Goal: Book appointment/travel/reservation

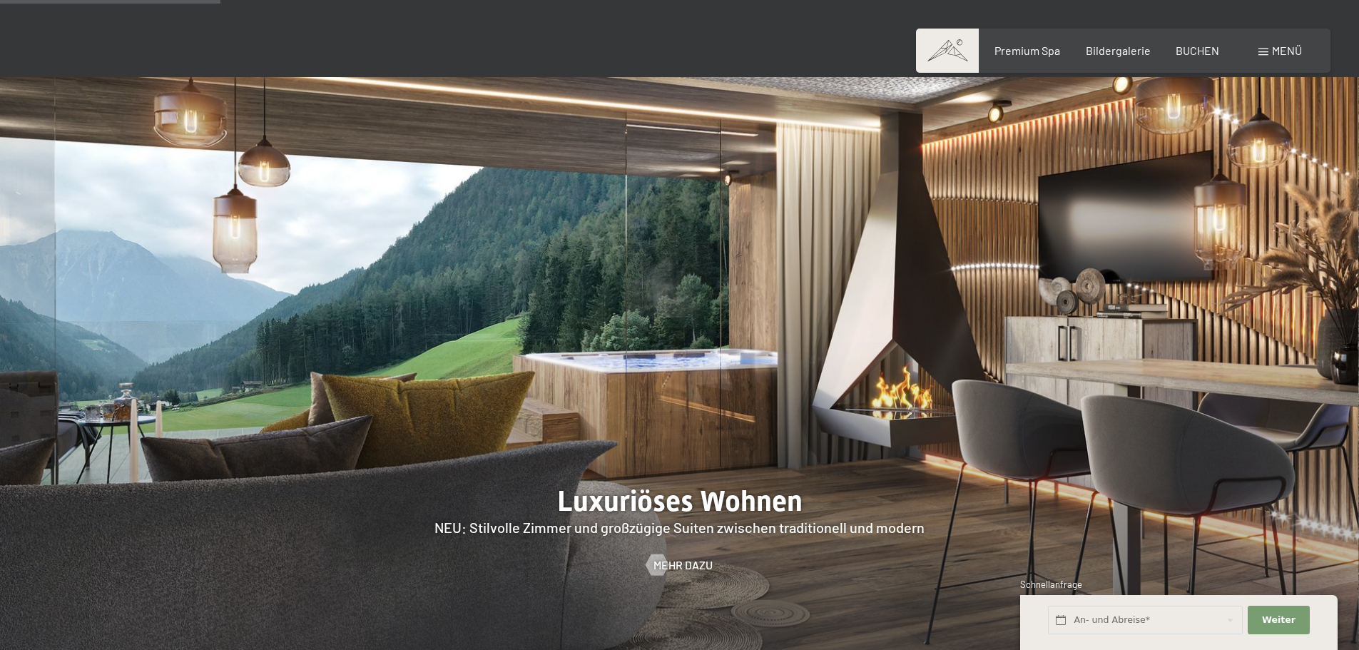
scroll to position [1356, 0]
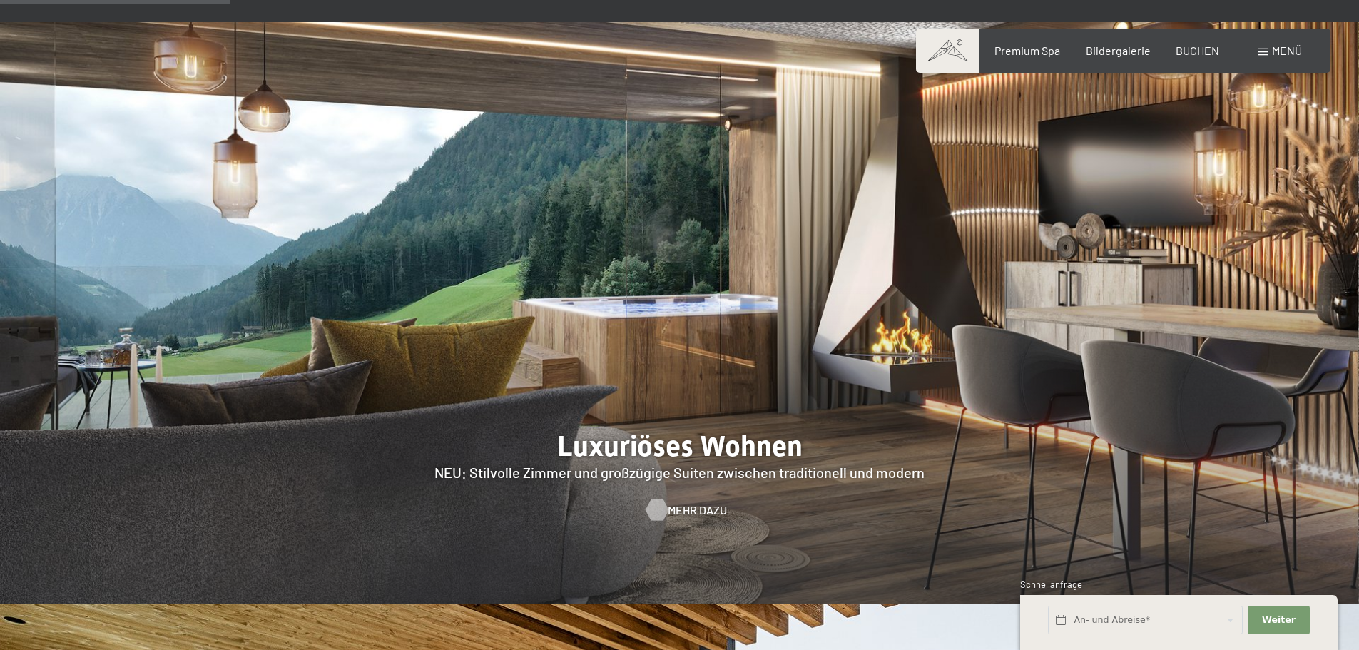
click at [700, 502] on span "Mehr dazu" at bounding box center [697, 510] width 59 height 16
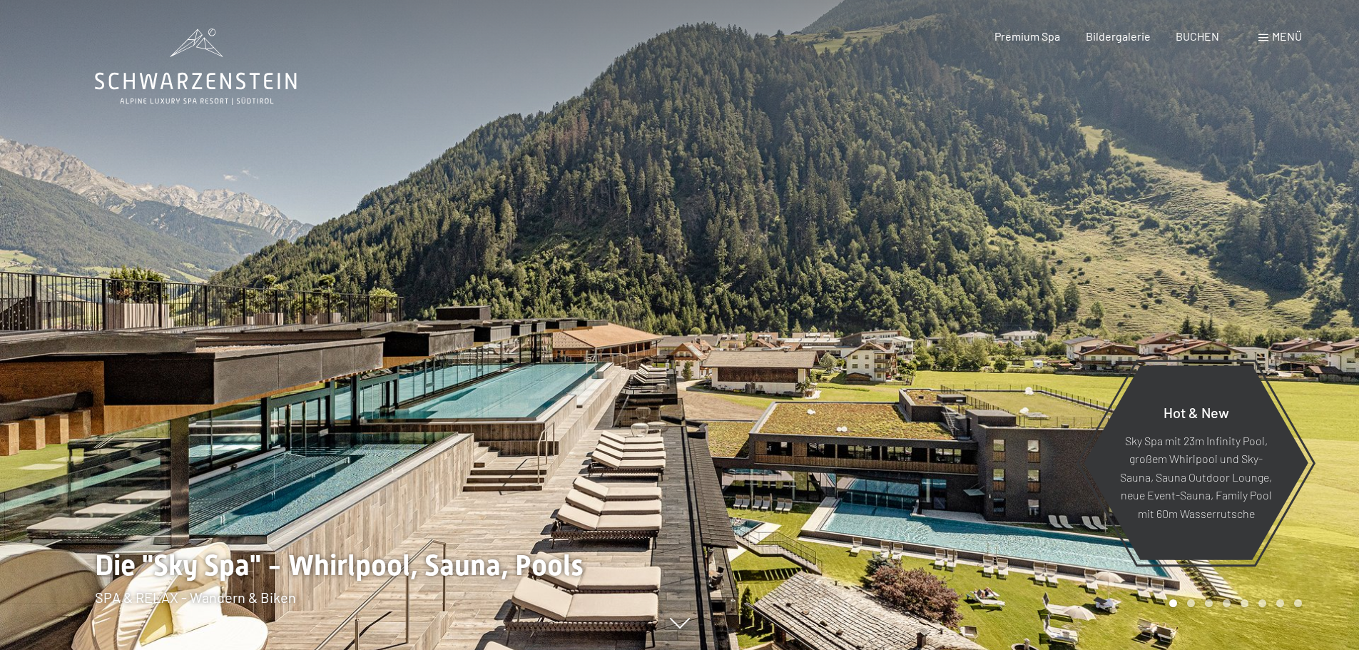
click at [1274, 34] on span "Menü" at bounding box center [1287, 36] width 30 height 14
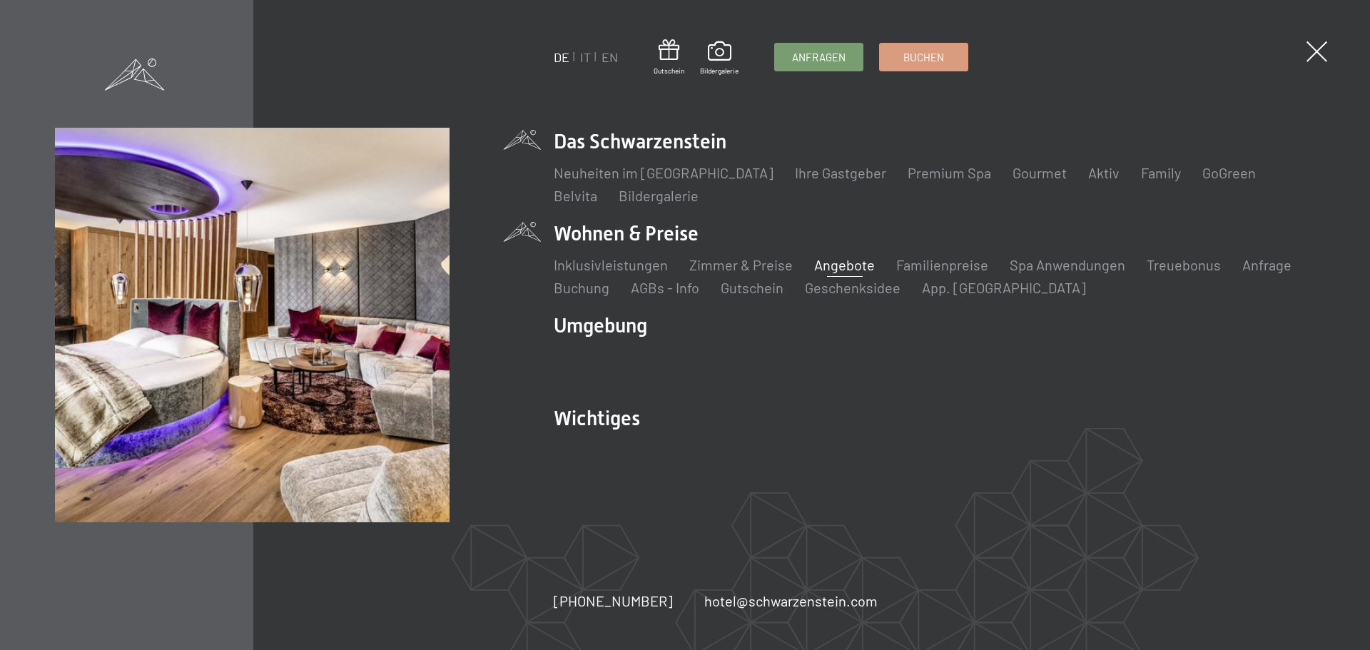
click at [853, 265] on link "Angebote" at bounding box center [844, 264] width 61 height 17
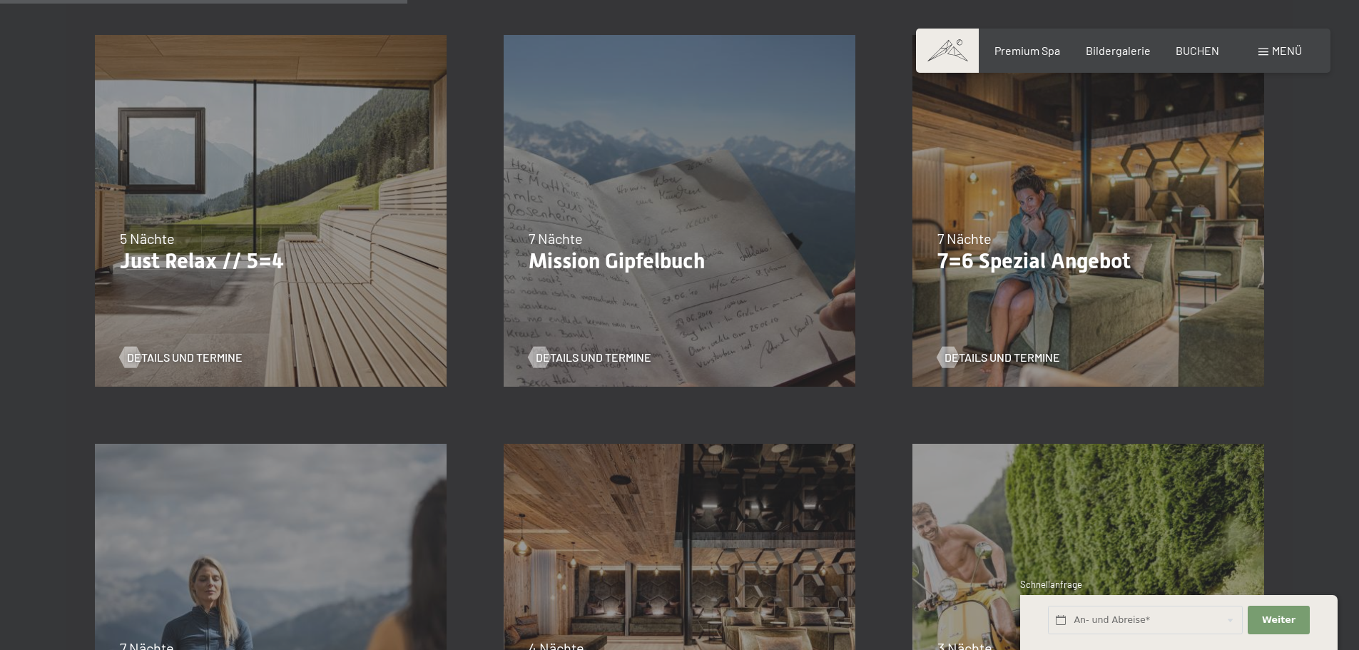
scroll to position [856, 0]
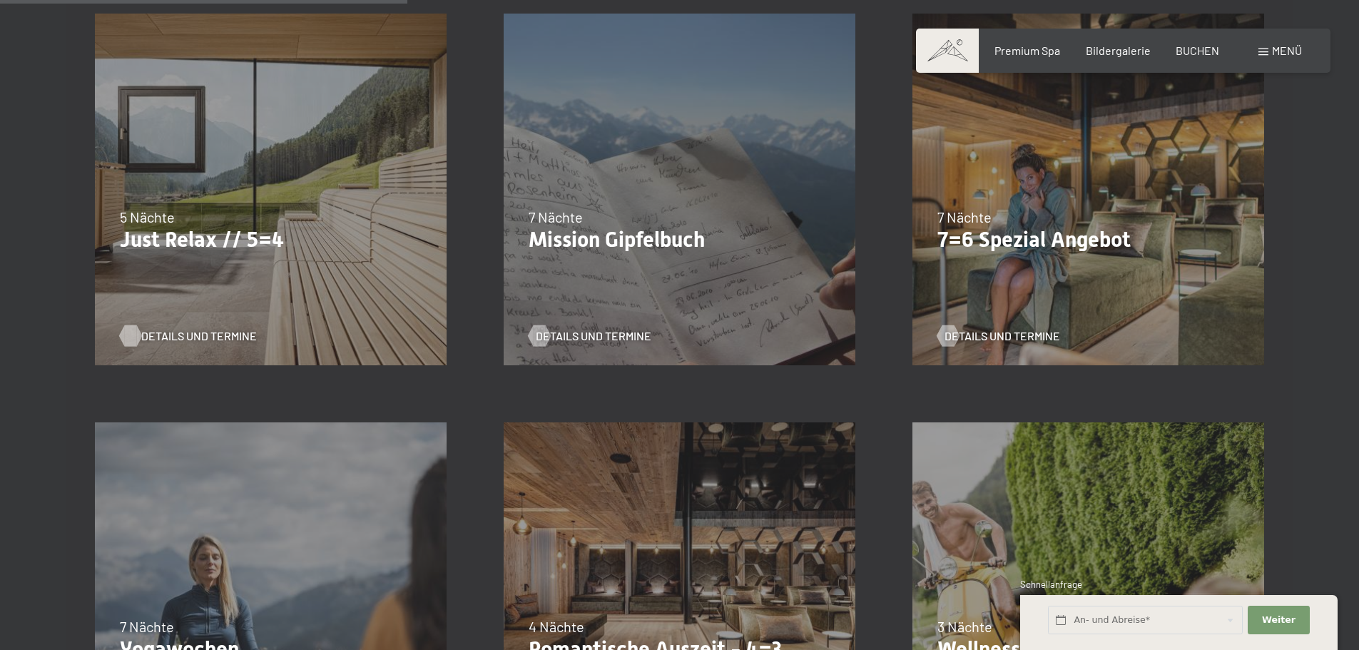
click at [203, 334] on span "Details und Termine" at bounding box center [199, 336] width 116 height 16
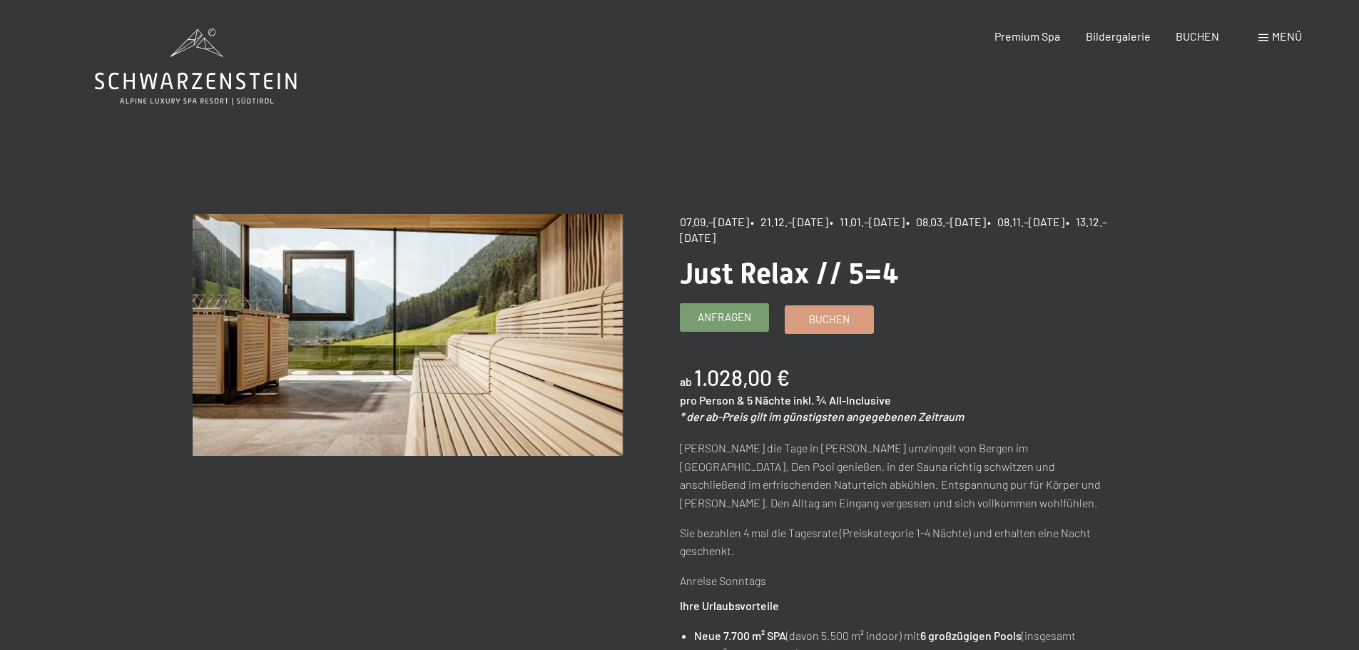
click at [750, 315] on span "Anfragen" at bounding box center [725, 317] width 54 height 15
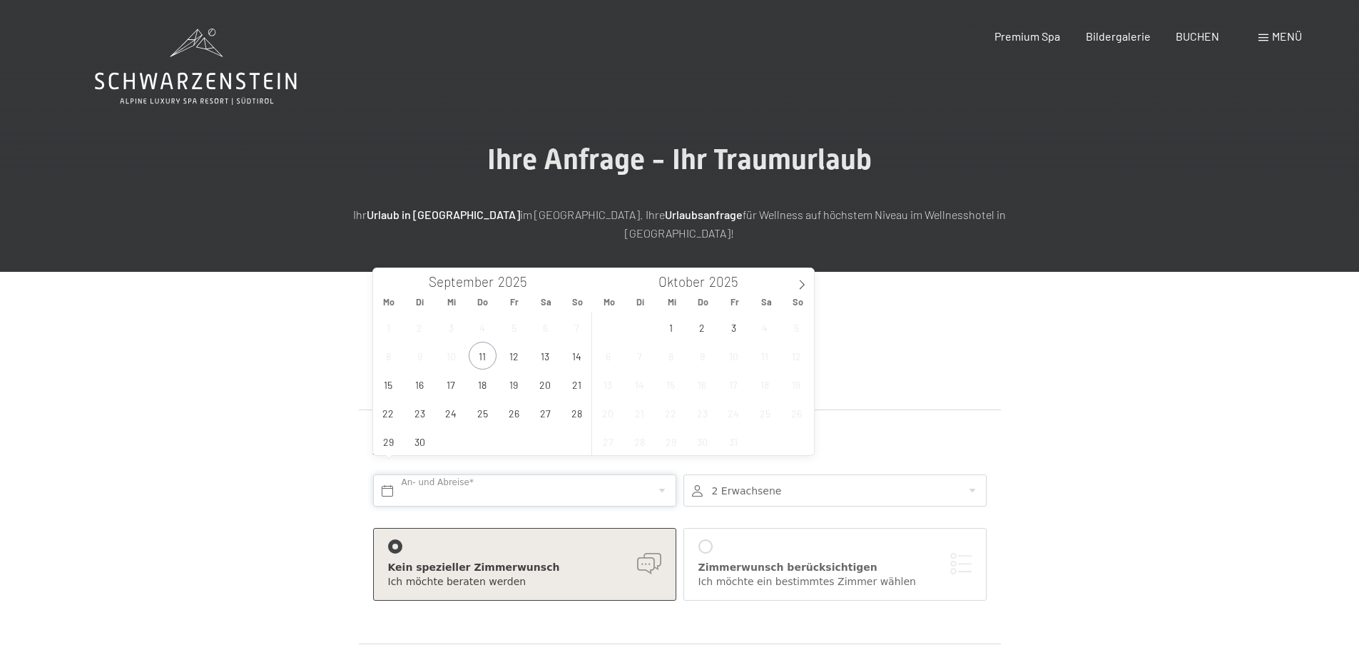
click at [661, 475] on input "text" at bounding box center [524, 491] width 303 height 32
click at [802, 277] on span at bounding box center [802, 280] width 24 height 24
click at [801, 280] on icon at bounding box center [802, 285] width 10 height 10
click at [384, 280] on icon at bounding box center [385, 285] width 10 height 10
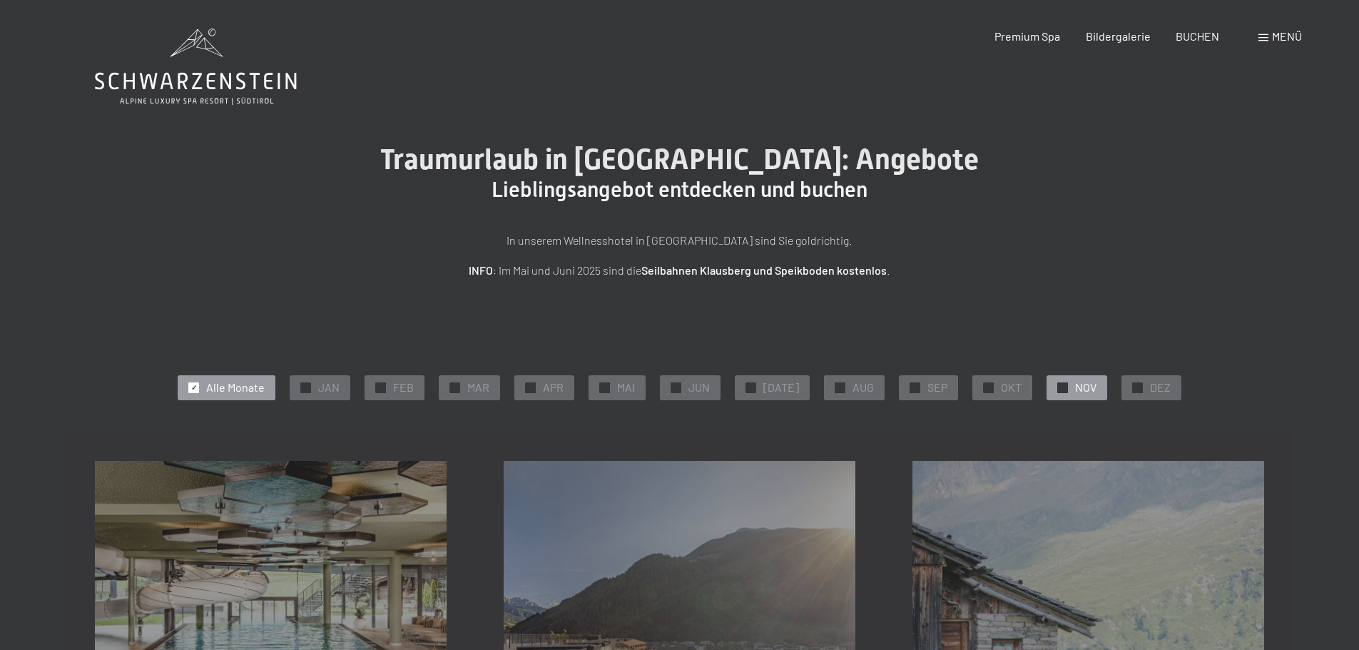
click at [1075, 387] on span "NOV" at bounding box center [1085, 388] width 21 height 16
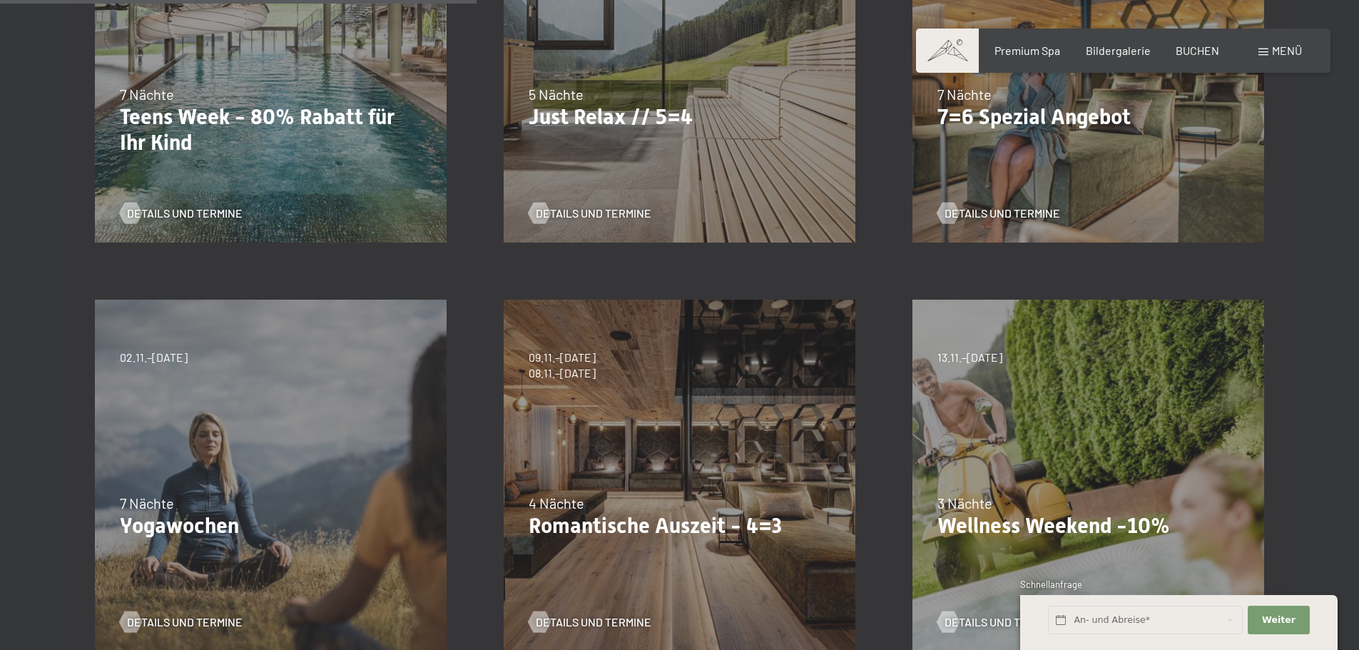
scroll to position [571, 0]
click at [609, 619] on span "Details und Termine" at bounding box center [608, 622] width 116 height 16
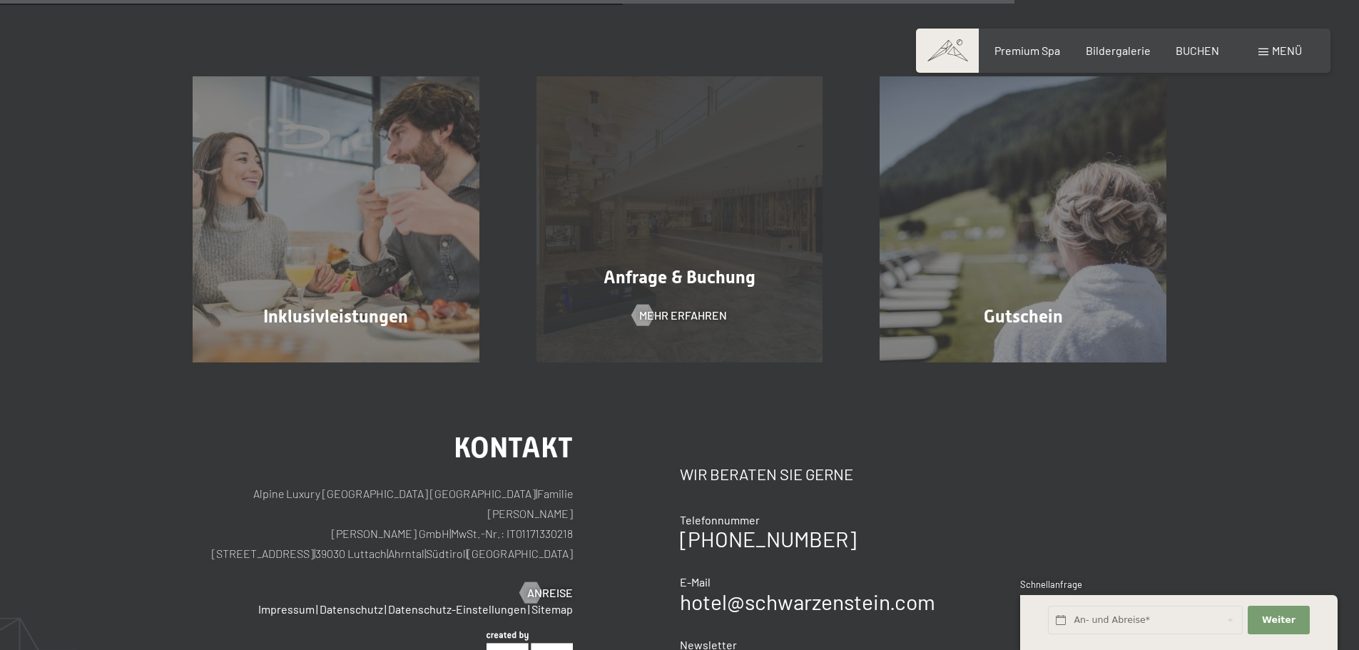
scroll to position [1356, 0]
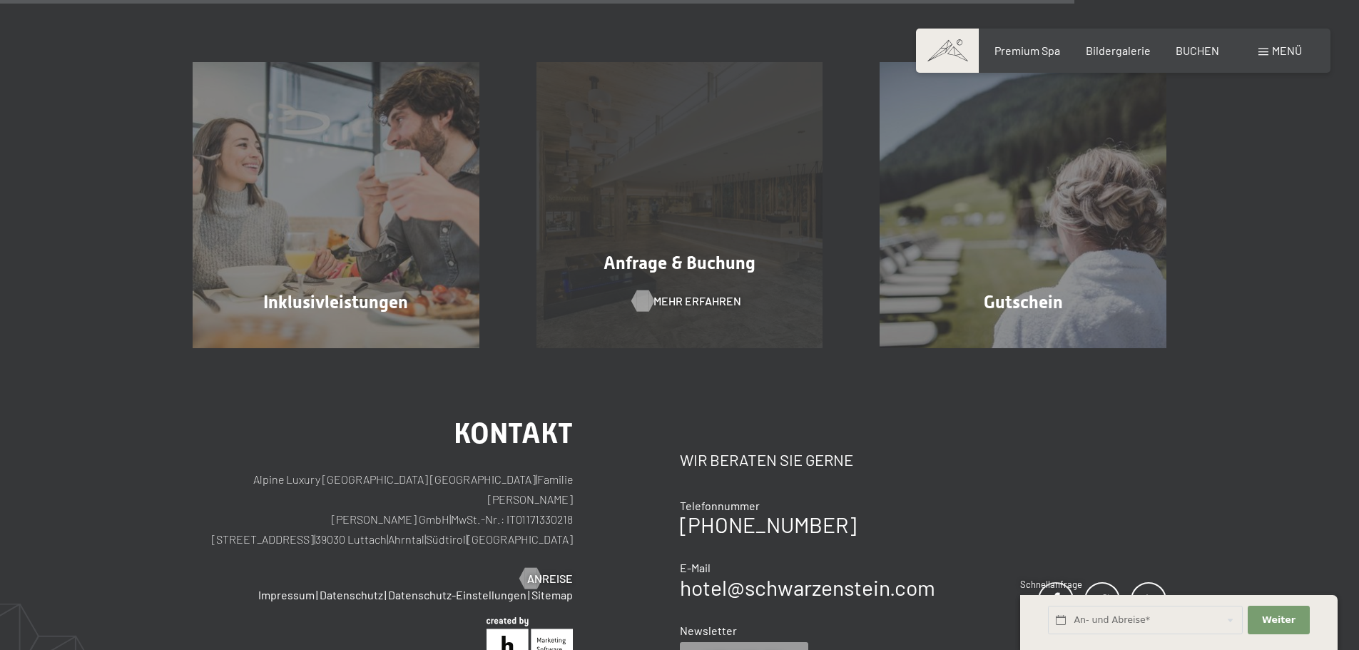
click at [679, 298] on span "Mehr erfahren" at bounding box center [698, 301] width 88 height 16
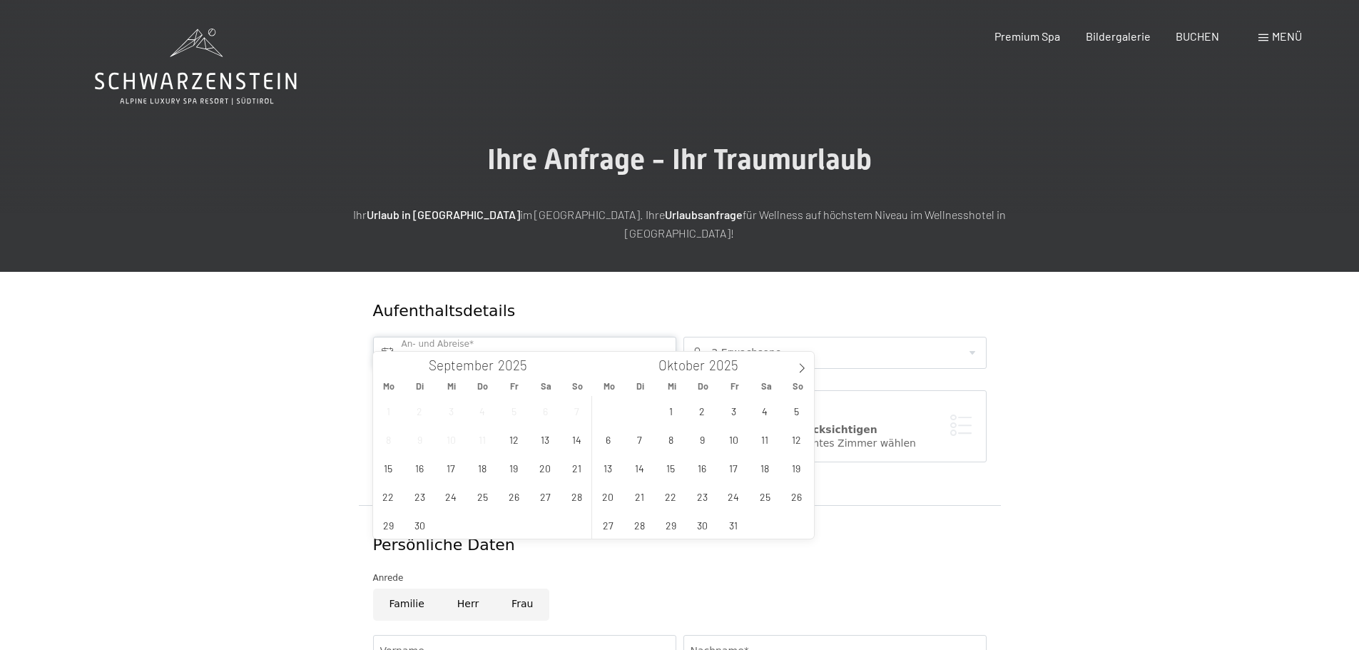
click at [661, 337] on input "text" at bounding box center [524, 353] width 303 height 32
click at [802, 367] on icon at bounding box center [802, 368] width 10 height 10
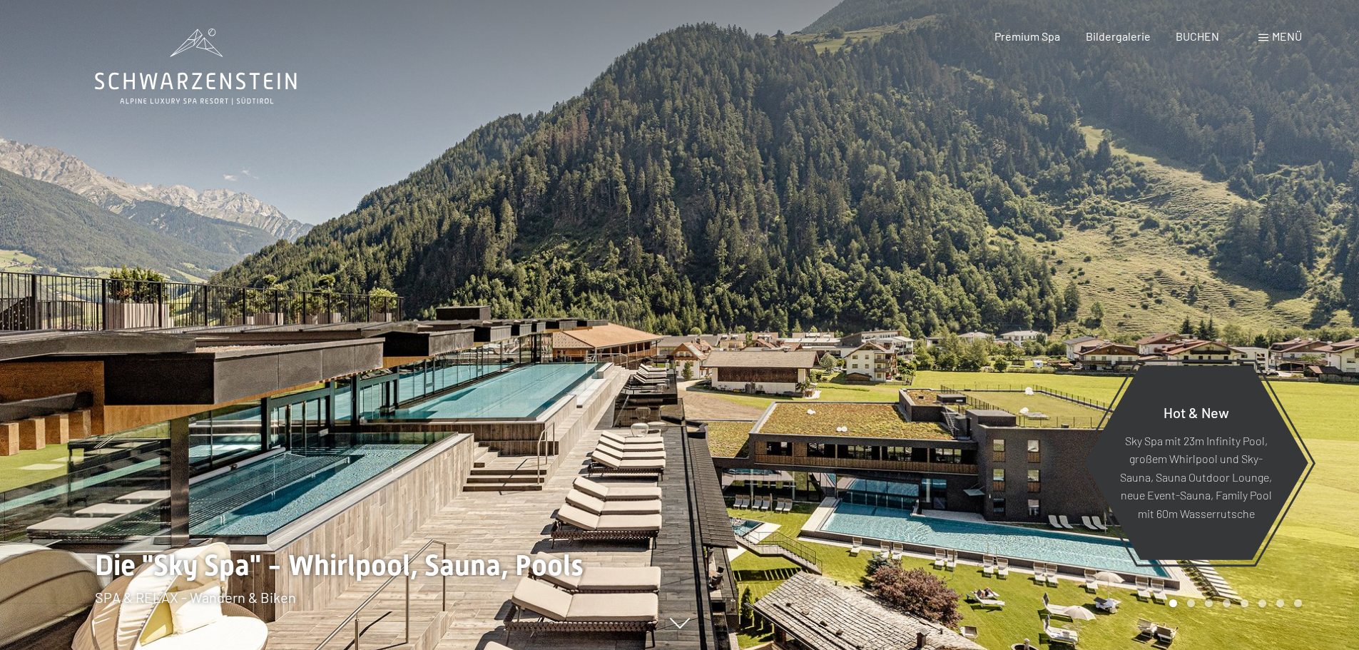
click at [1289, 34] on span "Menü" at bounding box center [1287, 36] width 30 height 14
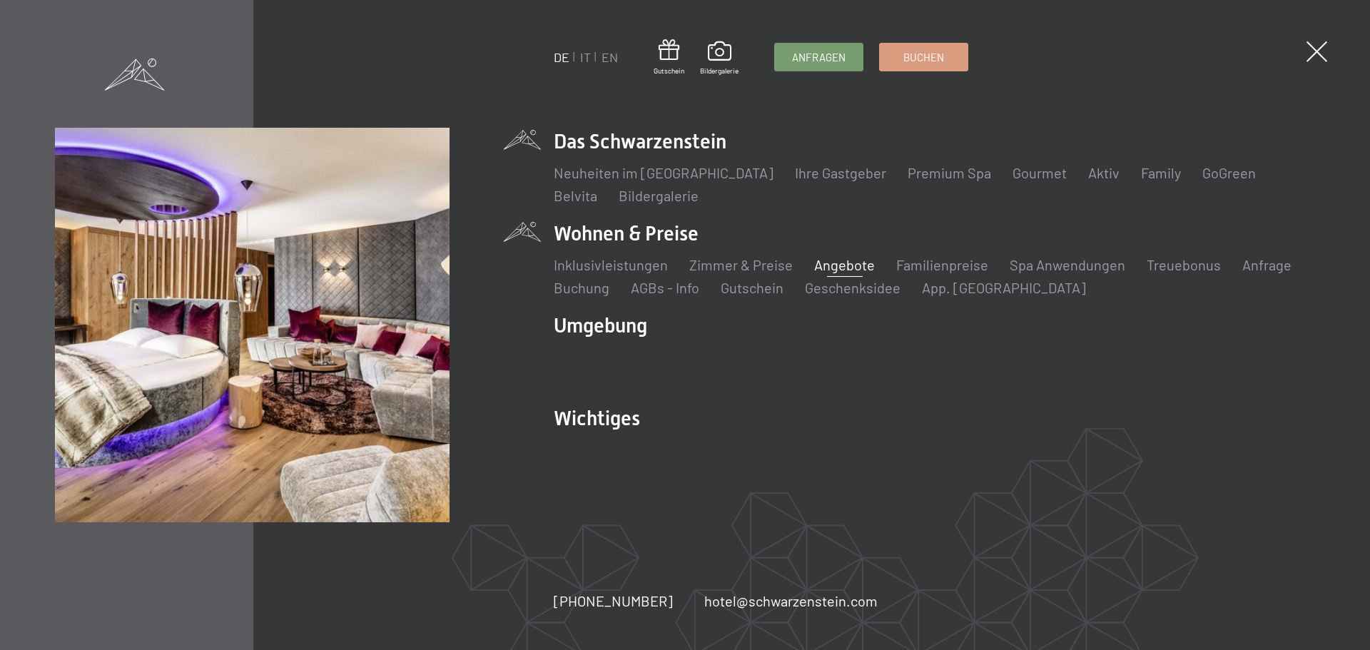
click at [845, 265] on link "Angebote" at bounding box center [844, 264] width 61 height 17
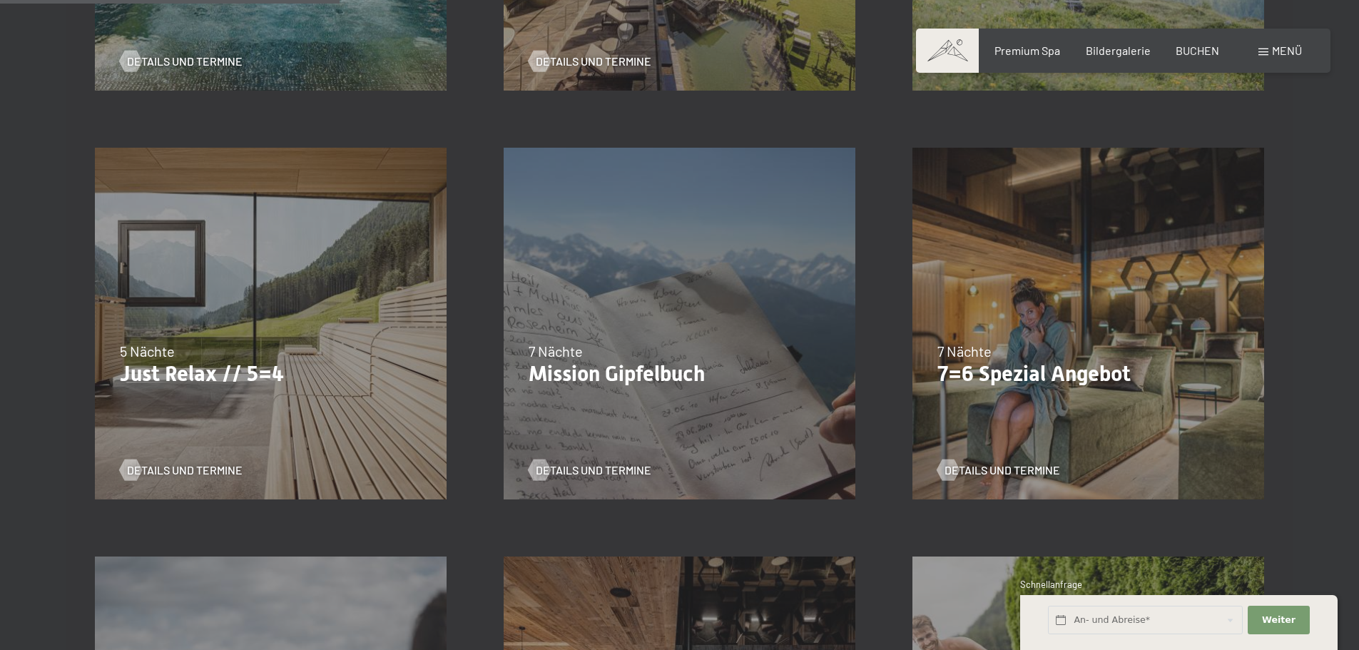
scroll to position [714, 0]
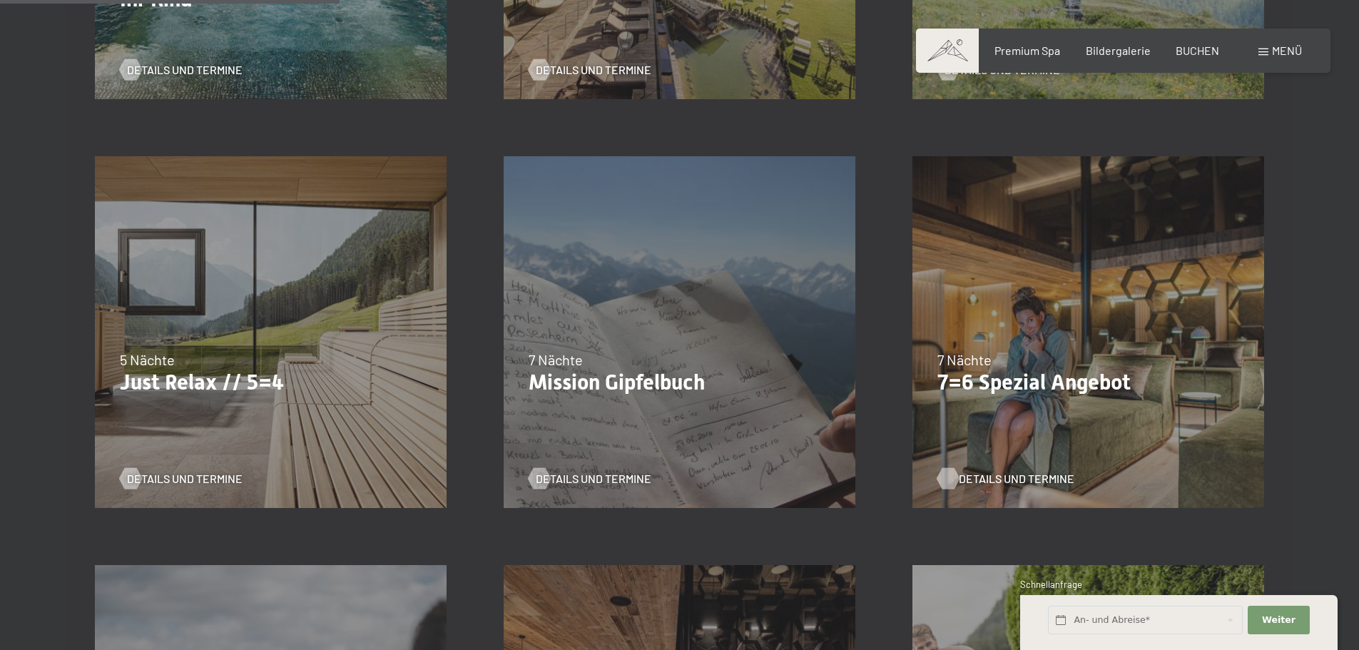
click at [1010, 480] on span "Details und Termine" at bounding box center [1017, 479] width 116 height 16
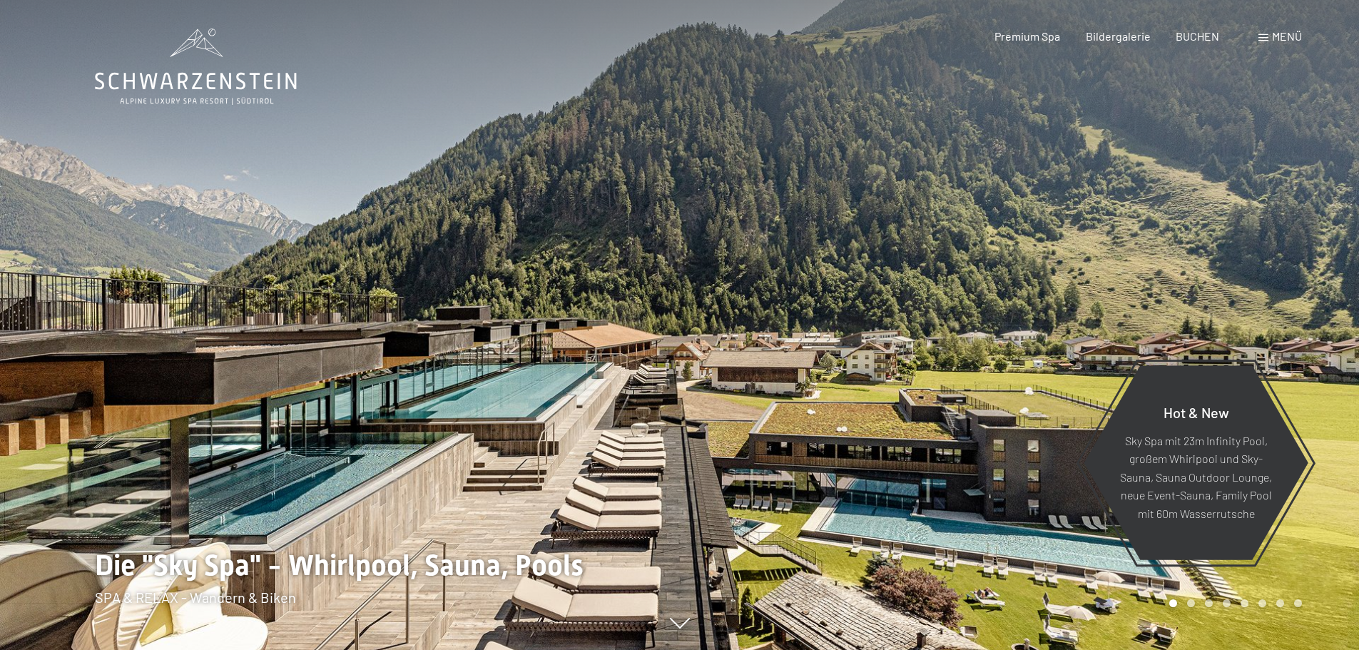
click at [1284, 39] on span "Menü" at bounding box center [1287, 36] width 30 height 14
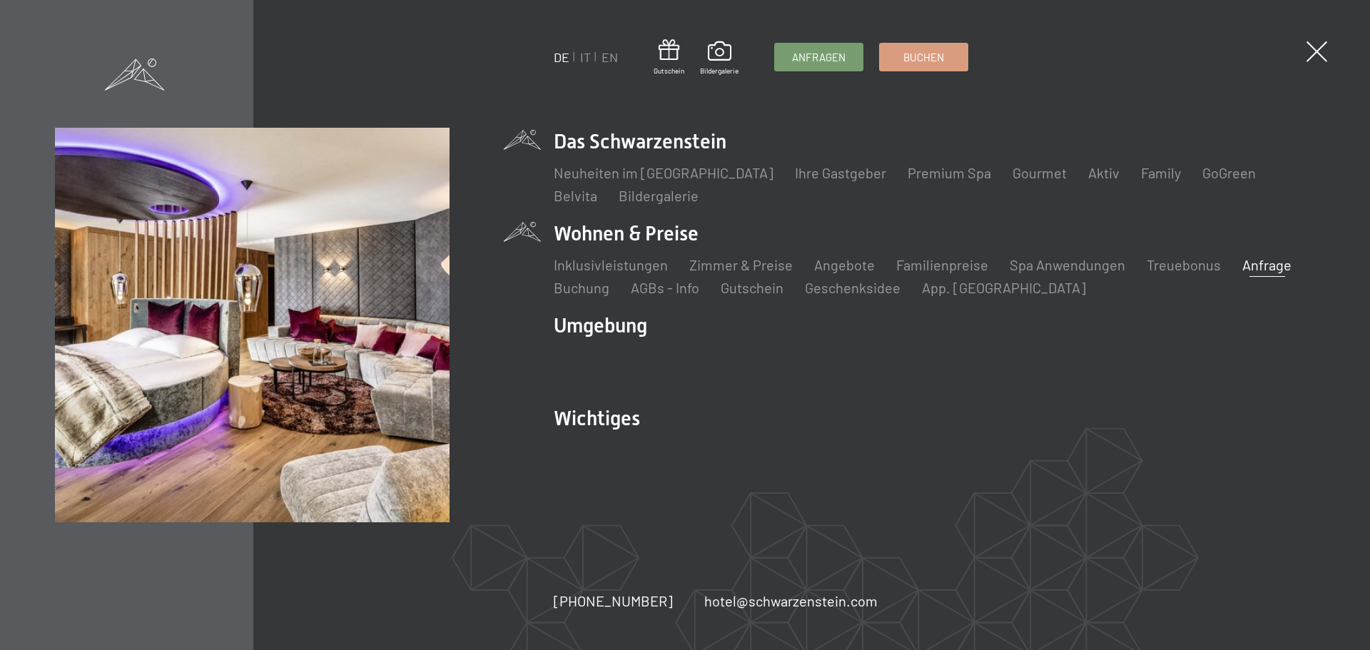
click at [1259, 262] on link "Anfrage" at bounding box center [1266, 264] width 49 height 17
click at [1257, 266] on link "Anfrage" at bounding box center [1266, 264] width 49 height 17
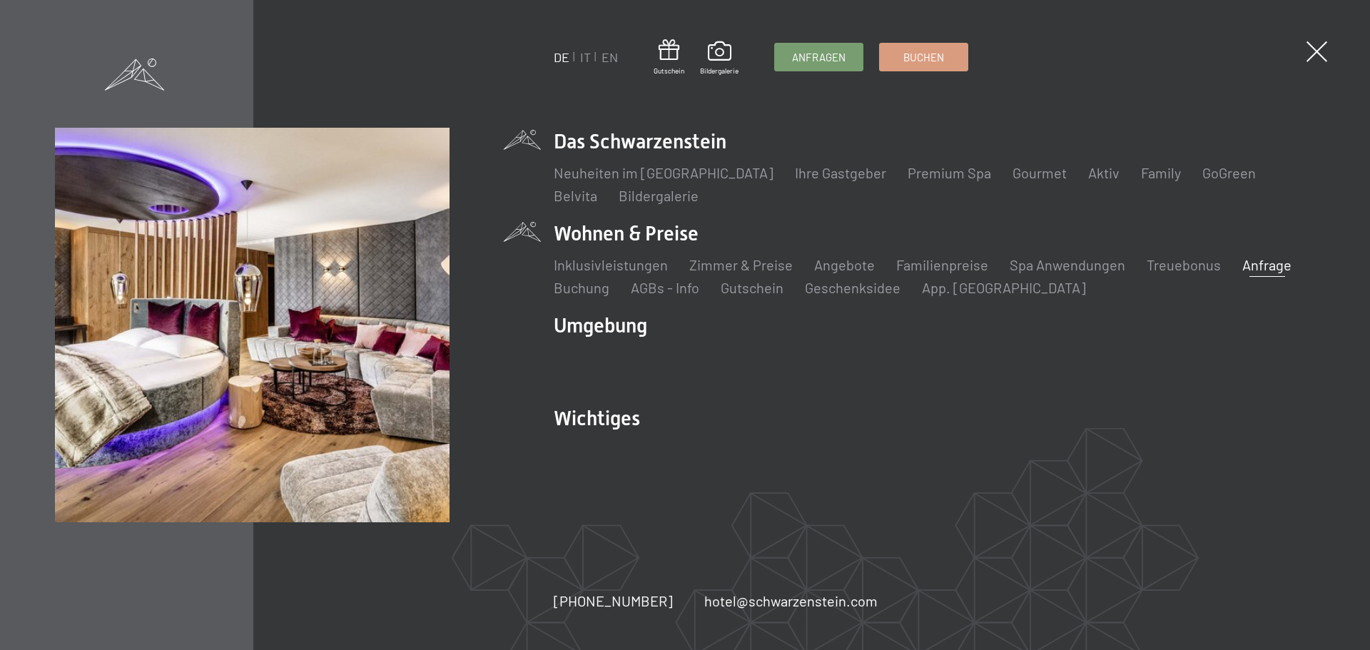
click at [1257, 266] on link "Anfrage" at bounding box center [1266, 264] width 49 height 17
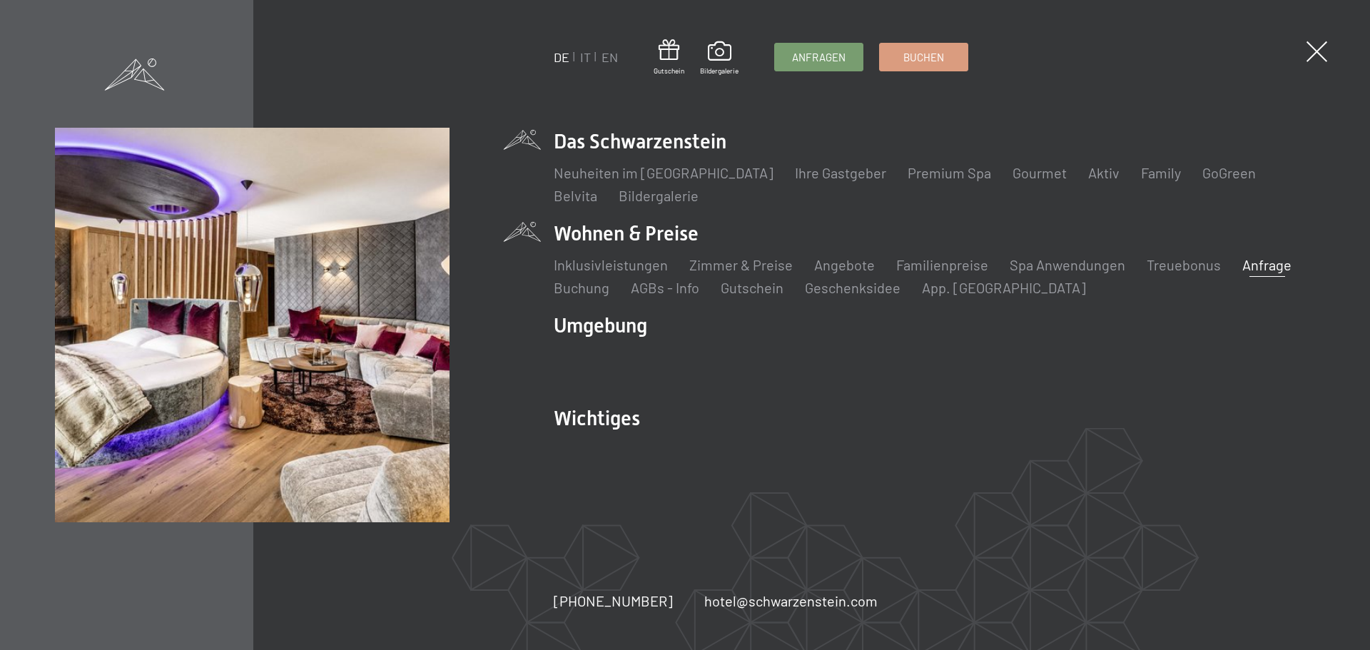
click at [1257, 266] on link "Anfrage" at bounding box center [1266, 264] width 49 height 17
click at [765, 258] on link "Zimmer & Preise" at bounding box center [740, 264] width 103 height 17
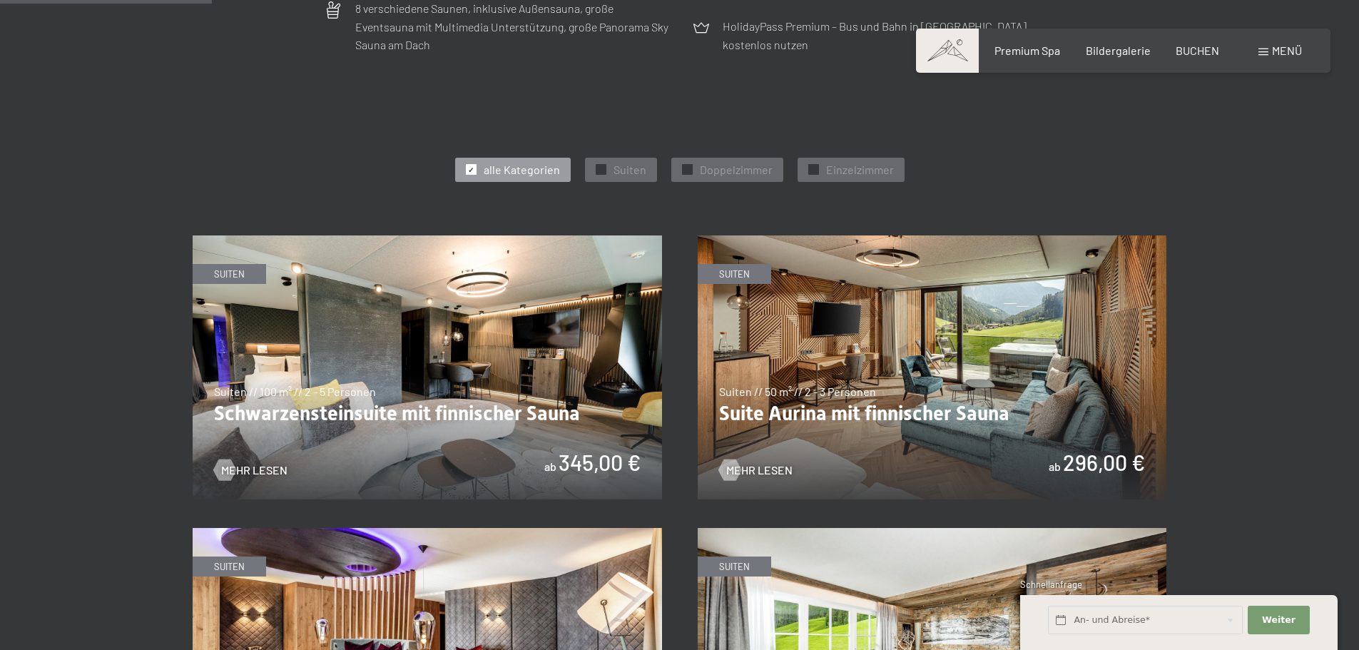
click at [518, 173] on span "alle Kategorien" at bounding box center [522, 170] width 76 height 16
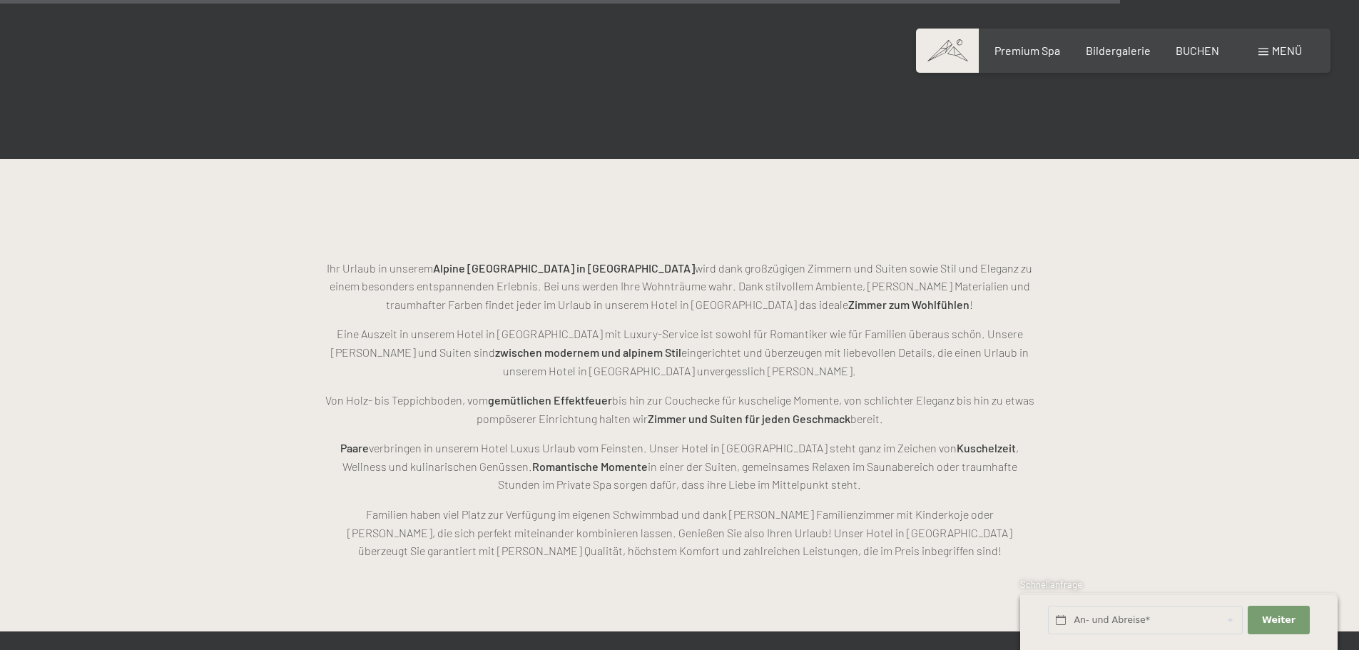
scroll to position [3782, 0]
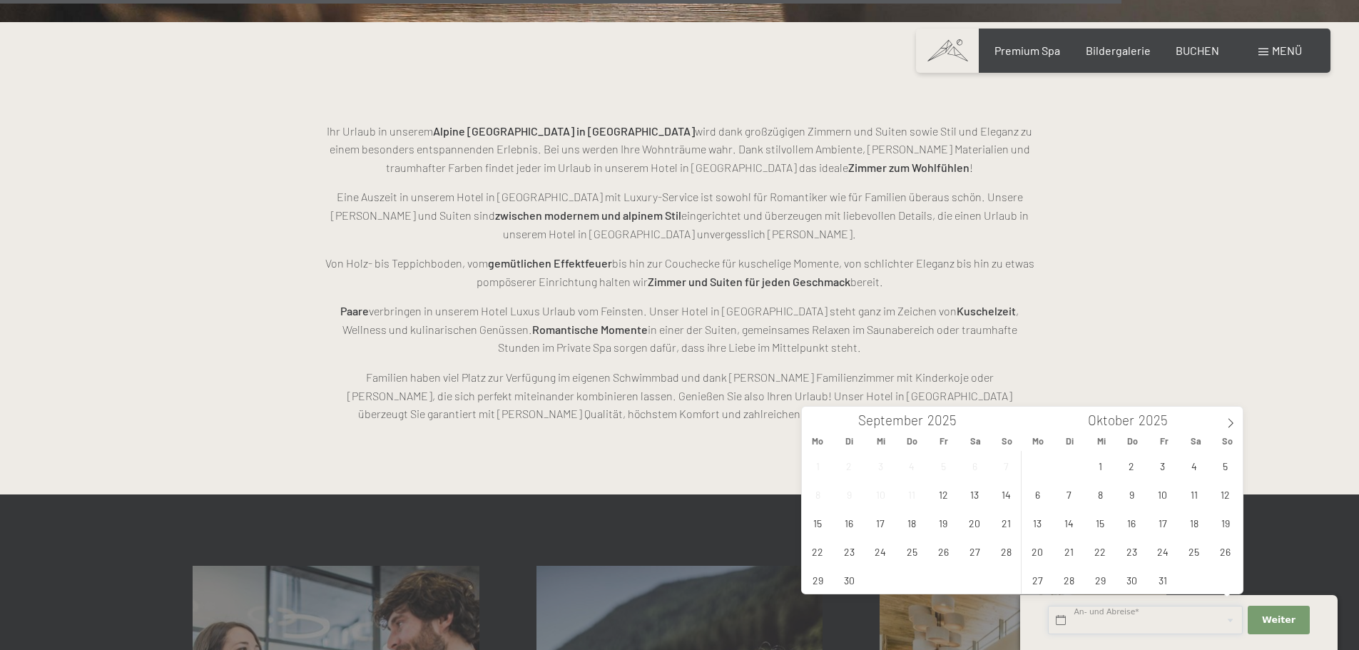
click at [1064, 619] on input "text" at bounding box center [1145, 620] width 195 height 29
click at [1104, 579] on span "29" at bounding box center [1101, 580] width 28 height 28
type input "Mi. 29.10.2025"
click at [1295, 623] on button "Weiter Adressfelder ausblenden" at bounding box center [1278, 620] width 61 height 29
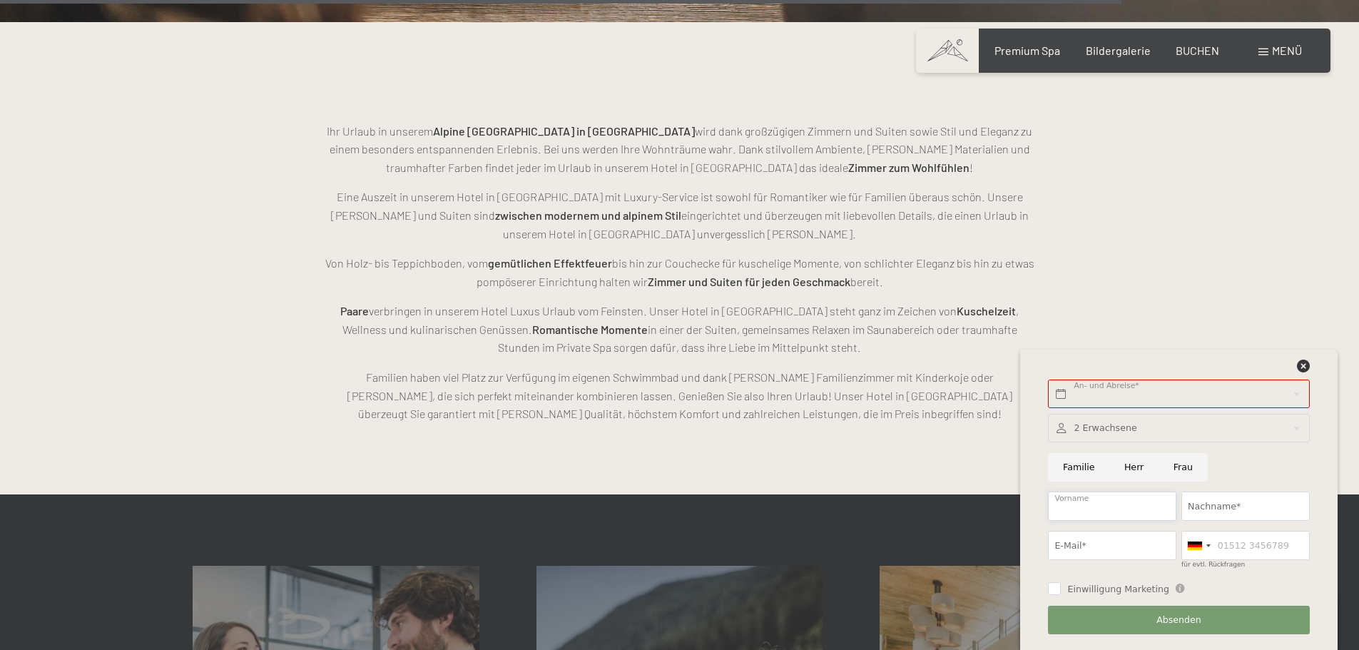
click at [1092, 509] on input "Vorname" at bounding box center [1112, 506] width 128 height 29
type input "Christian"
click at [1210, 506] on input "Nachname*" at bounding box center [1246, 506] width 128 height 29
type input "Tappeiner"
click at [1091, 546] on input "E-Mail*" at bounding box center [1112, 545] width 128 height 29
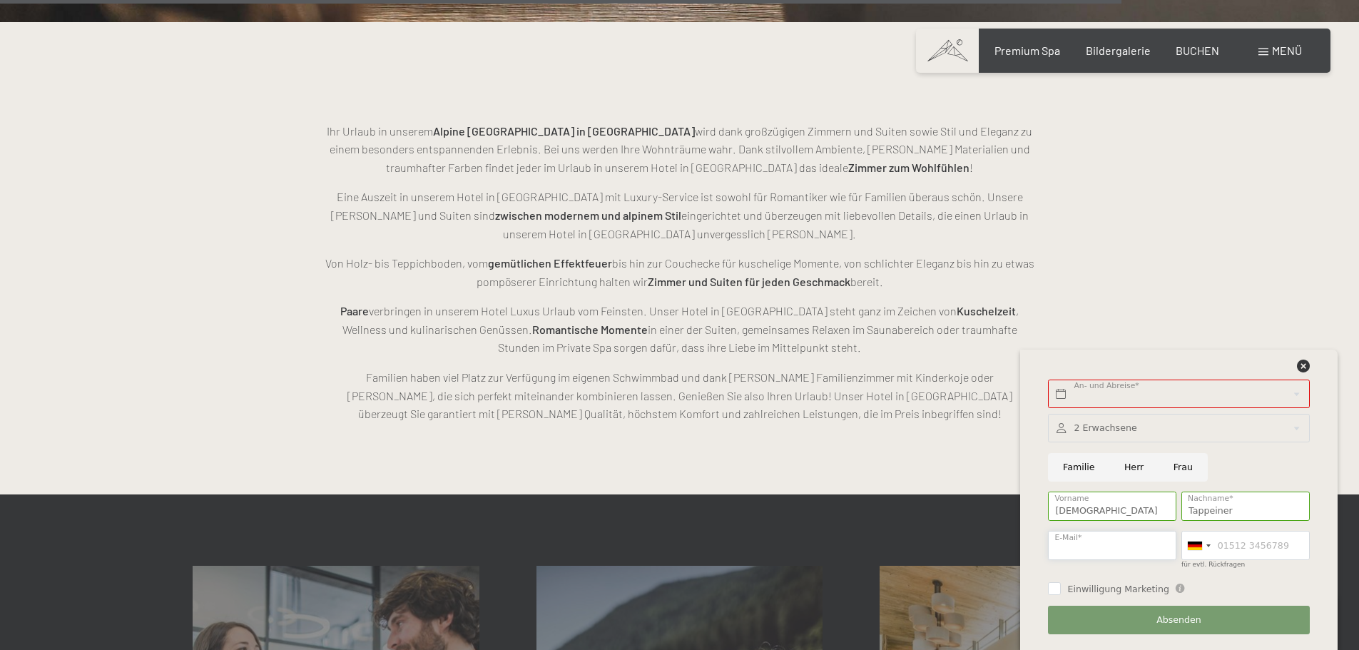
type input "tappeiner.chris@gmail.com"
click at [1193, 544] on div at bounding box center [1195, 546] width 14 height 9
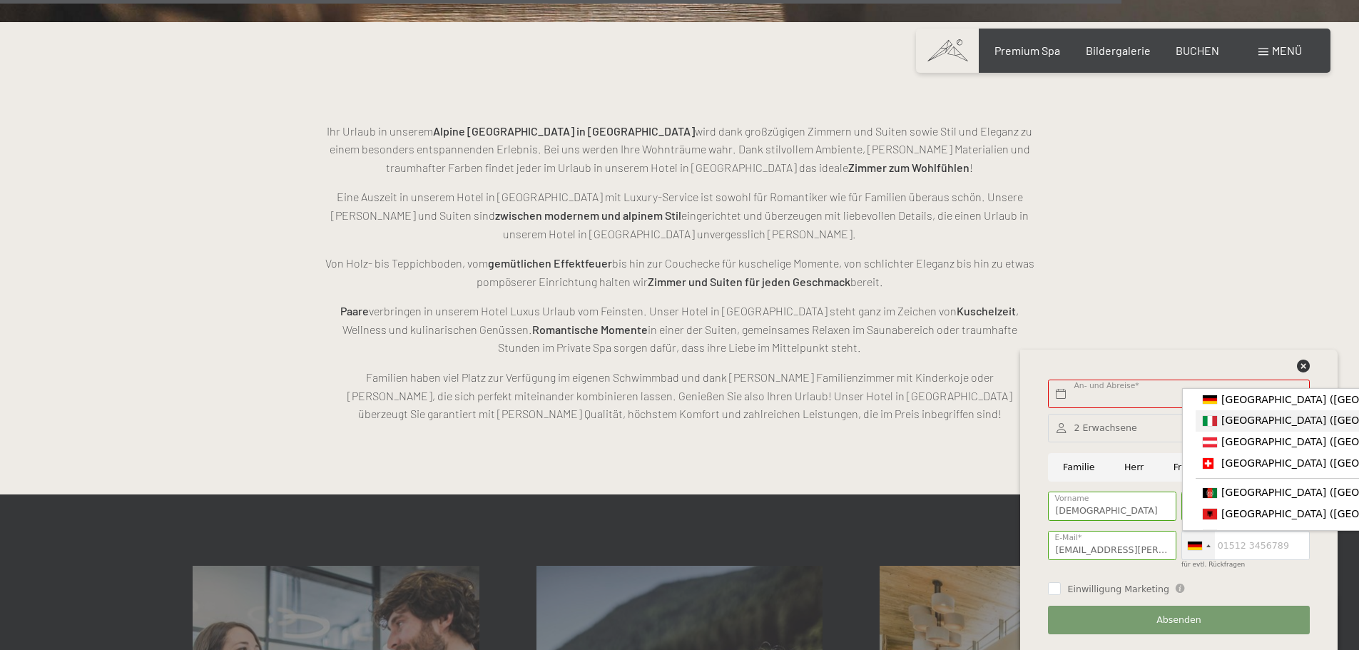
click at [1239, 423] on span "[GEOGRAPHIC_DATA] ([GEOGRAPHIC_DATA])" at bounding box center [1332, 420] width 221 height 11
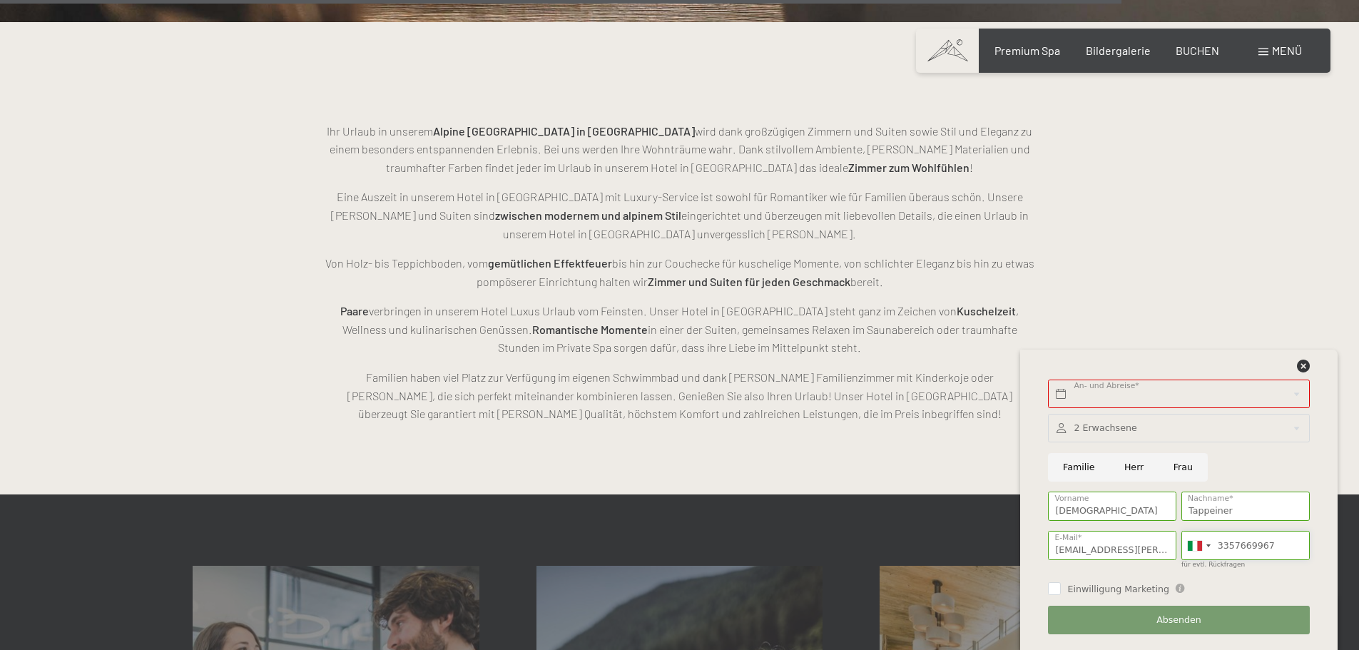
type input "3357669967"
click at [1132, 462] on input "Herr" at bounding box center [1134, 467] width 49 height 29
radio input "true"
click at [1057, 393] on input "text" at bounding box center [1178, 394] width 261 height 29
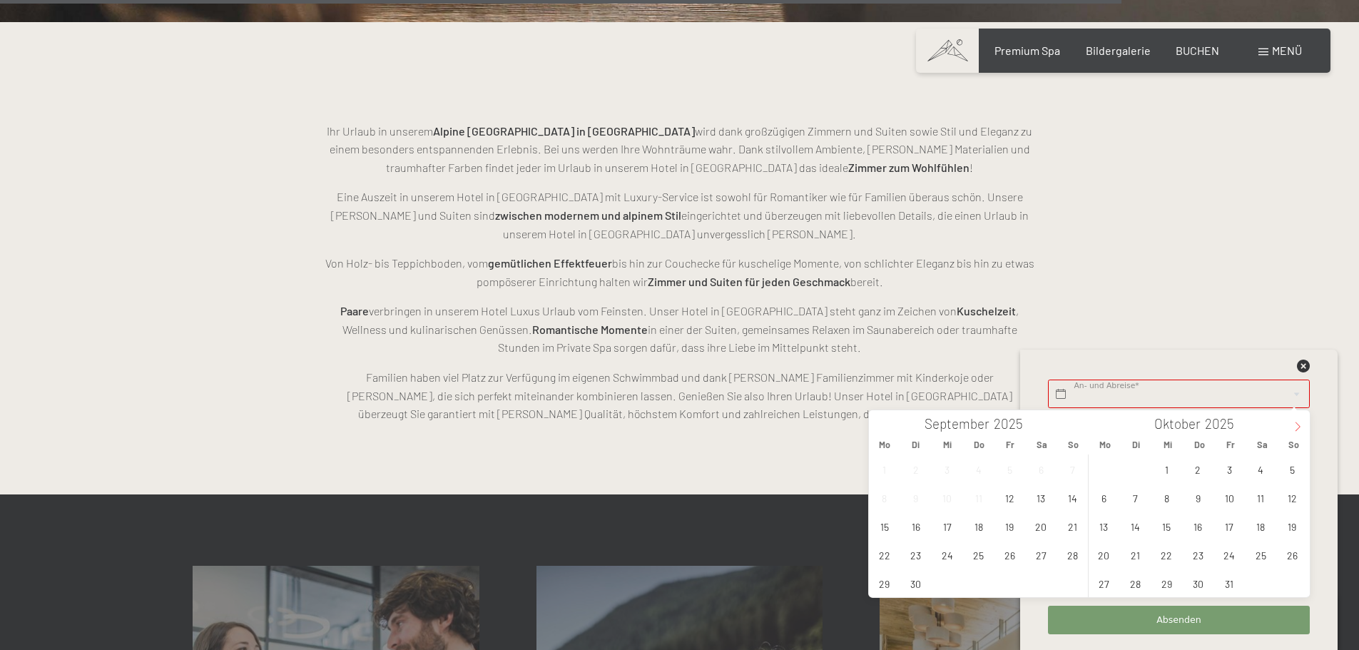
click at [1300, 422] on icon at bounding box center [1298, 427] width 10 height 10
click at [1229, 586] on span "28" at bounding box center [1230, 583] width 28 height 28
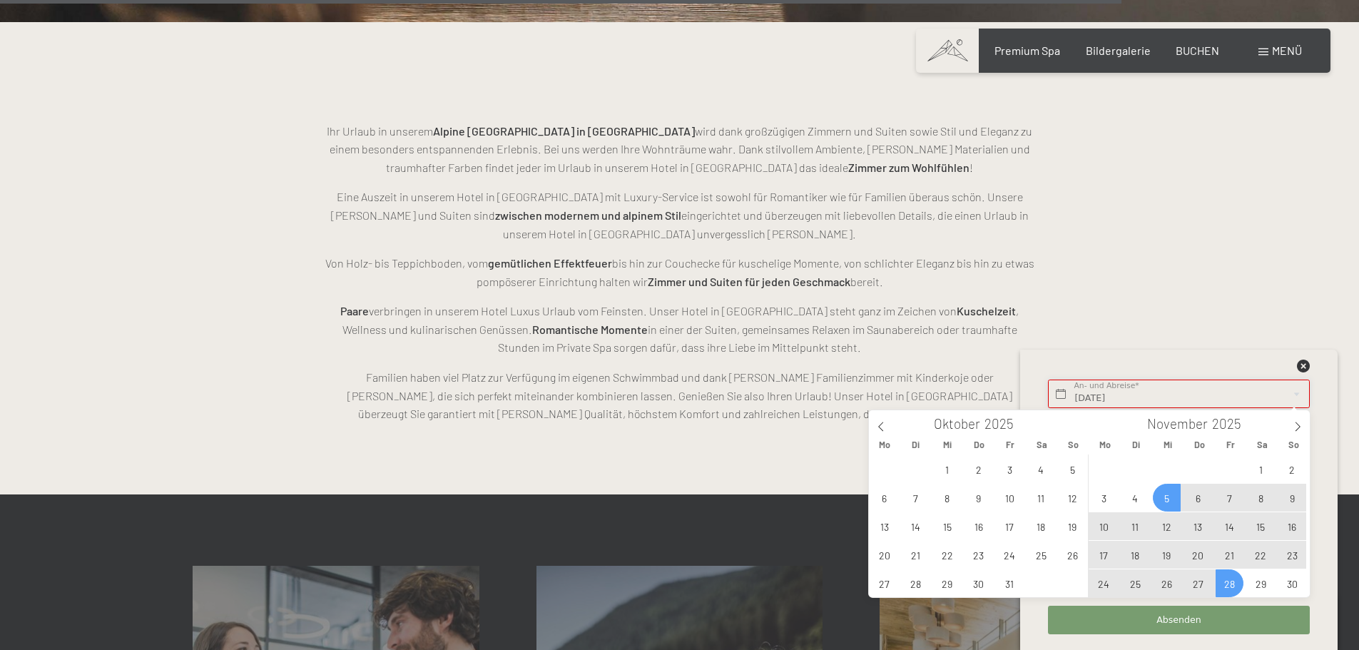
click at [1105, 398] on input "Fr. 28.11.2025" at bounding box center [1178, 394] width 261 height 29
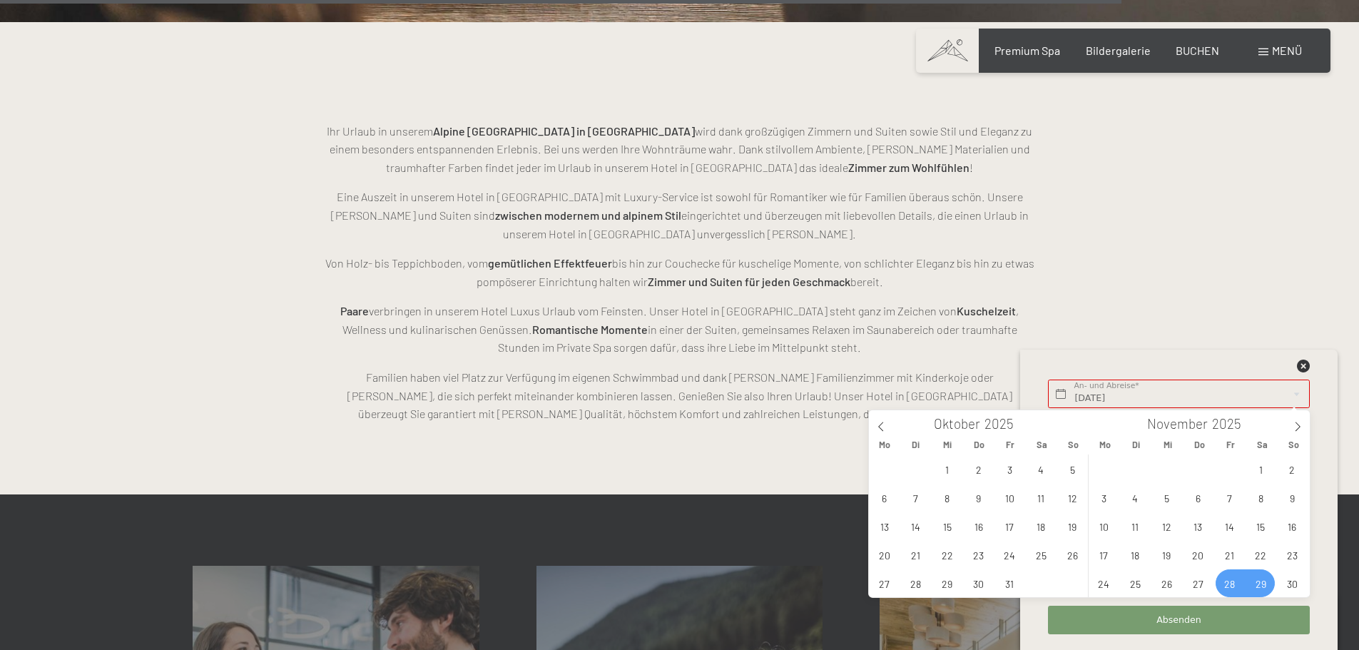
click at [1264, 584] on span "29" at bounding box center [1261, 583] width 28 height 28
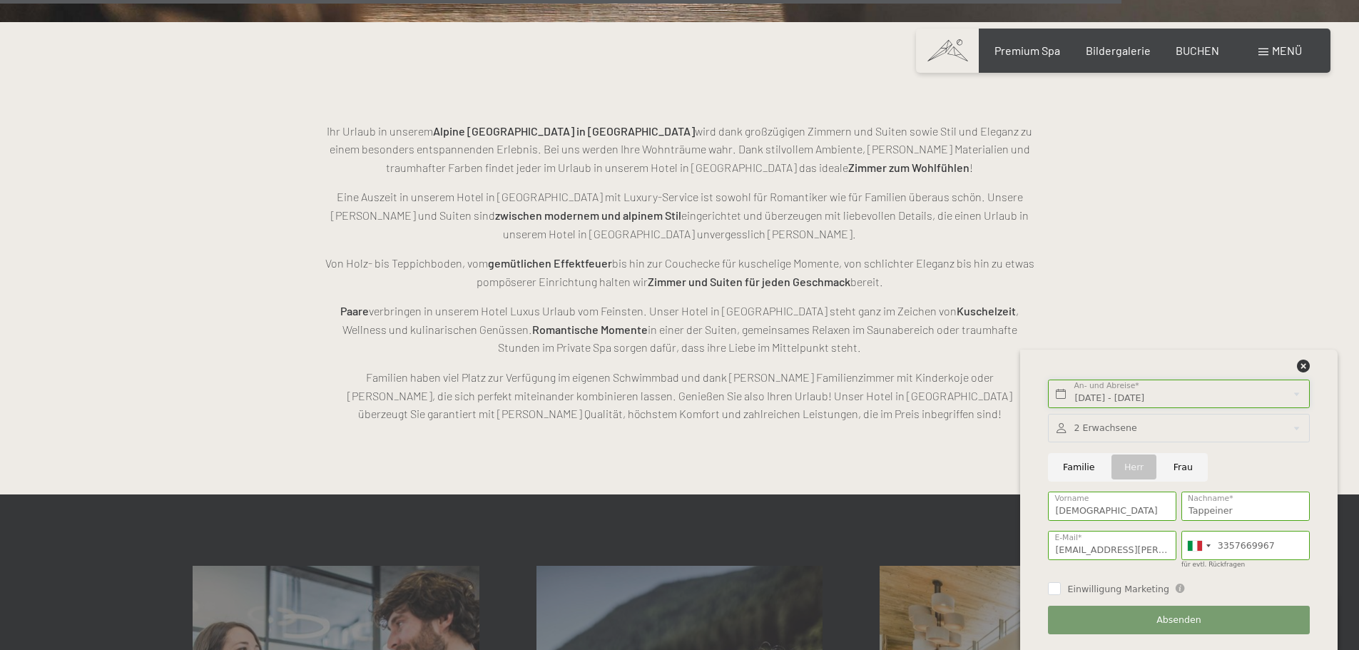
click at [1102, 401] on input "Fr. 28.11.2025 - Sa. 29.11.2025" at bounding box center [1178, 394] width 261 height 29
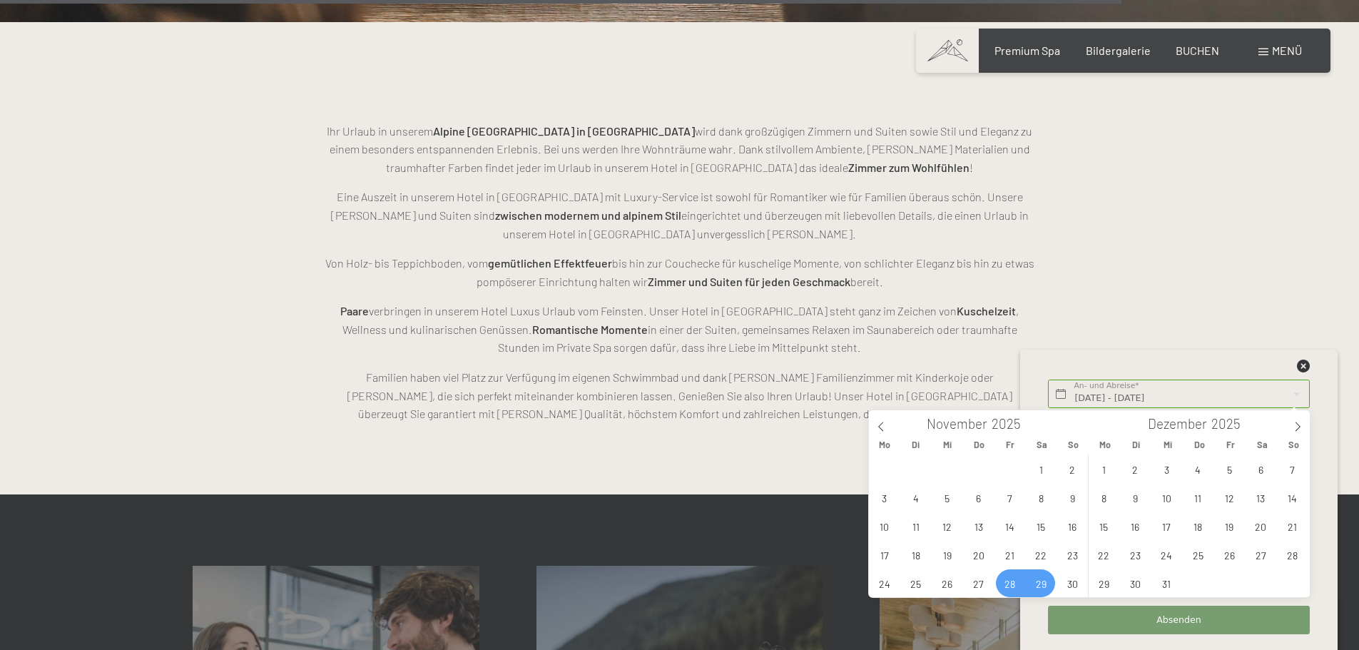
click at [1038, 588] on span "29" at bounding box center [1042, 583] width 28 height 28
click at [1167, 465] on span "3" at bounding box center [1167, 469] width 28 height 28
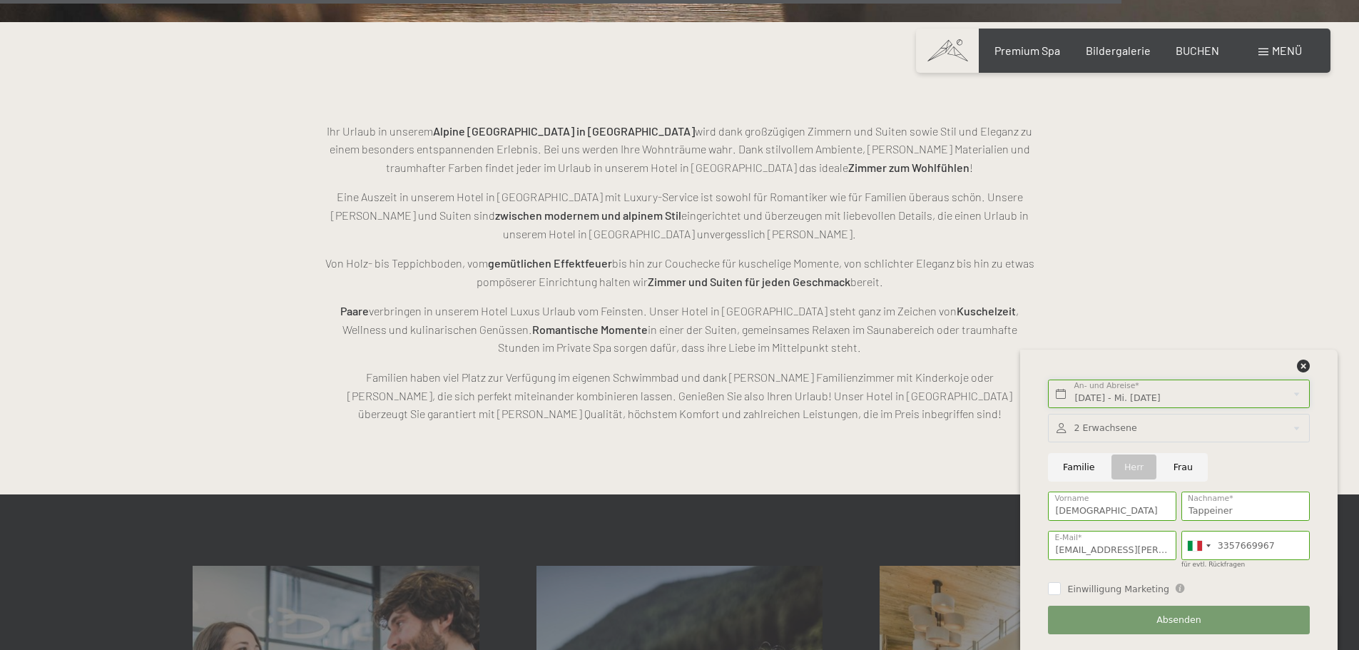
click at [1098, 395] on input "Sa. 29.11.2025 - Mi. 03.12.2025" at bounding box center [1178, 394] width 261 height 29
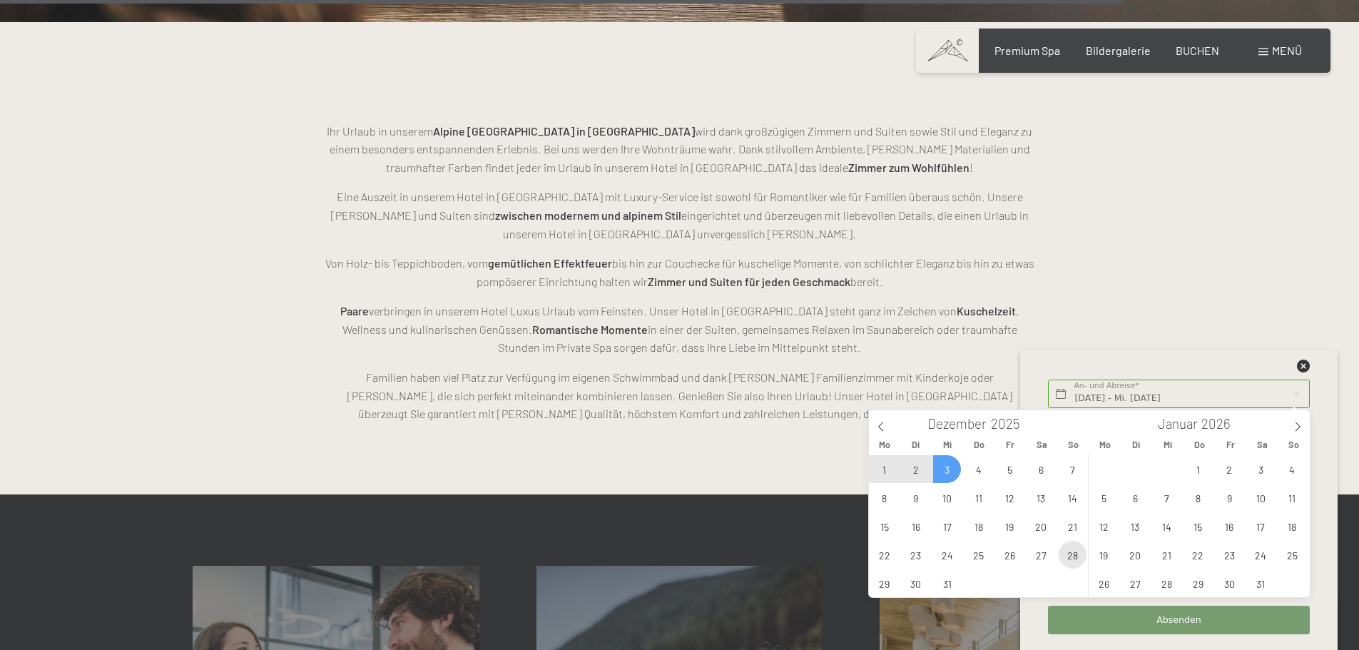
click at [1073, 558] on span "28" at bounding box center [1073, 555] width 28 height 28
click at [1056, 555] on div "1 2 3 4 5 6 7 8 9 10 11 12 13 14 15 16 17 18 19 20 21 22 23 24 25 26 27 28 29 3…" at bounding box center [979, 526] width 220 height 143
click at [1042, 558] on span "27" at bounding box center [1042, 555] width 28 height 28
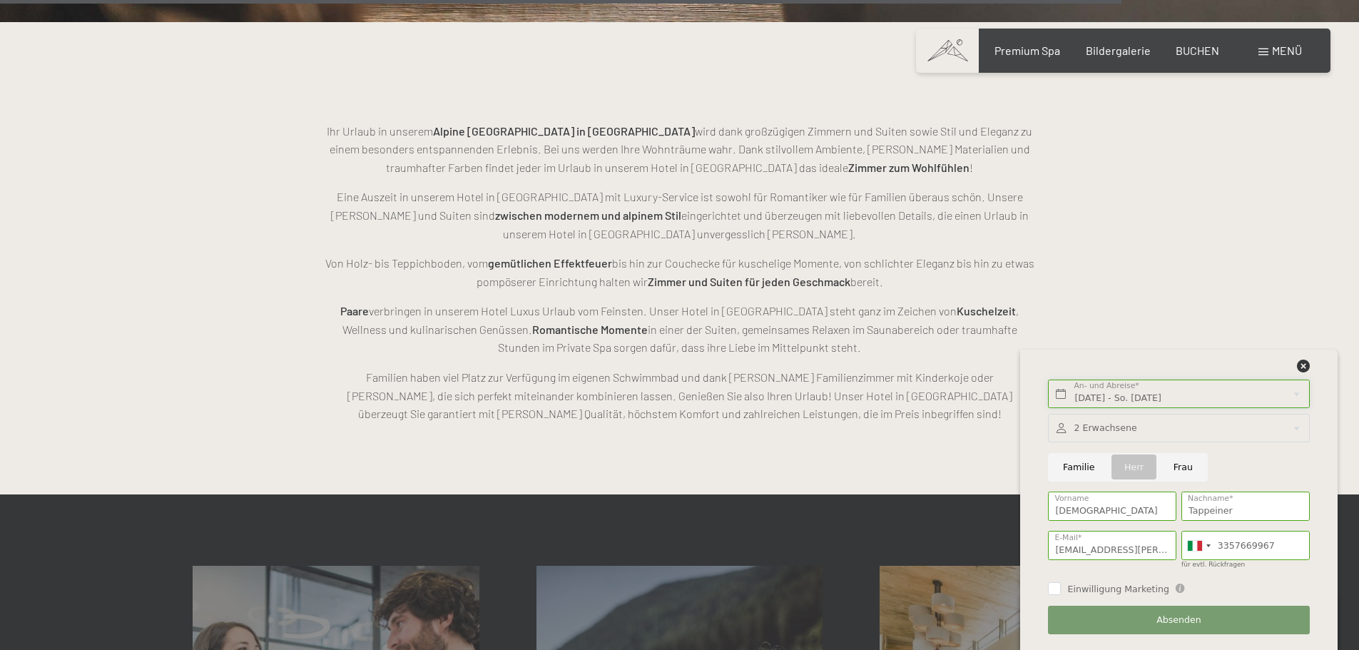
click at [1123, 397] on input "Sa. 27.12.2025 - So. 28.12.2025" at bounding box center [1178, 394] width 261 height 29
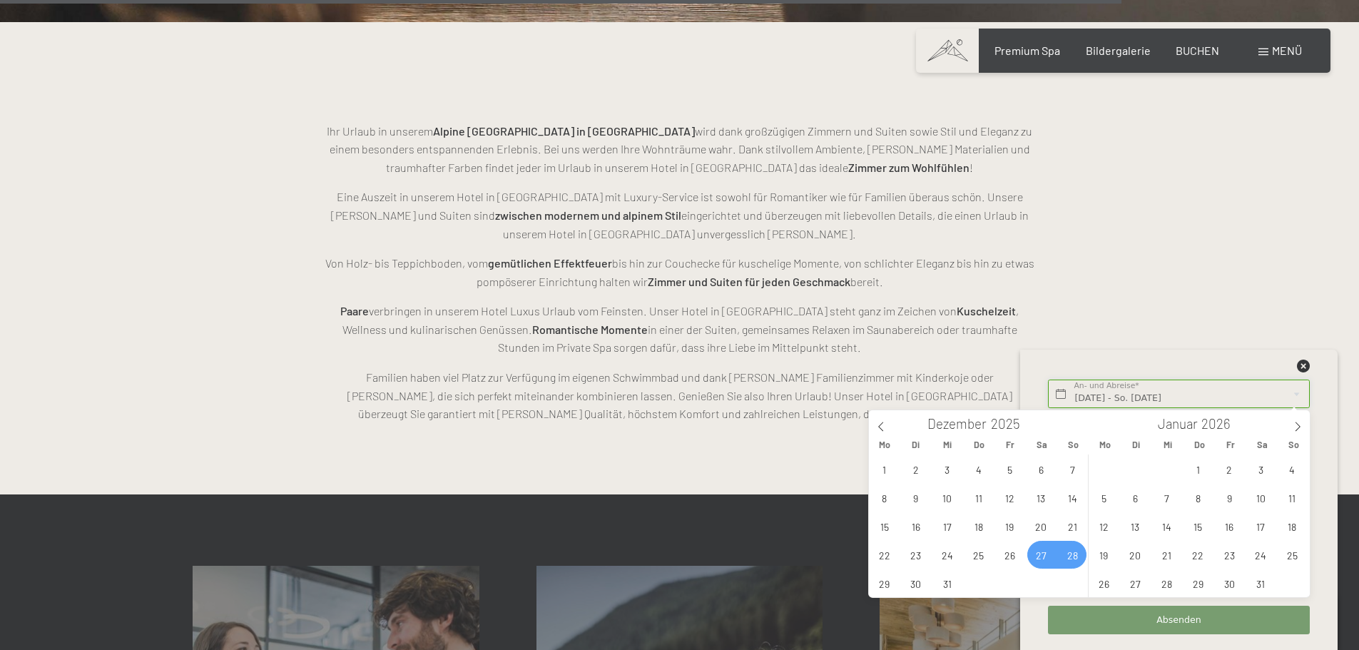
click at [1112, 394] on input "Sa. 27.12.2025 - So. 28.12.2025" at bounding box center [1178, 394] width 261 height 29
click at [1043, 552] on span "27" at bounding box center [1042, 555] width 28 height 28
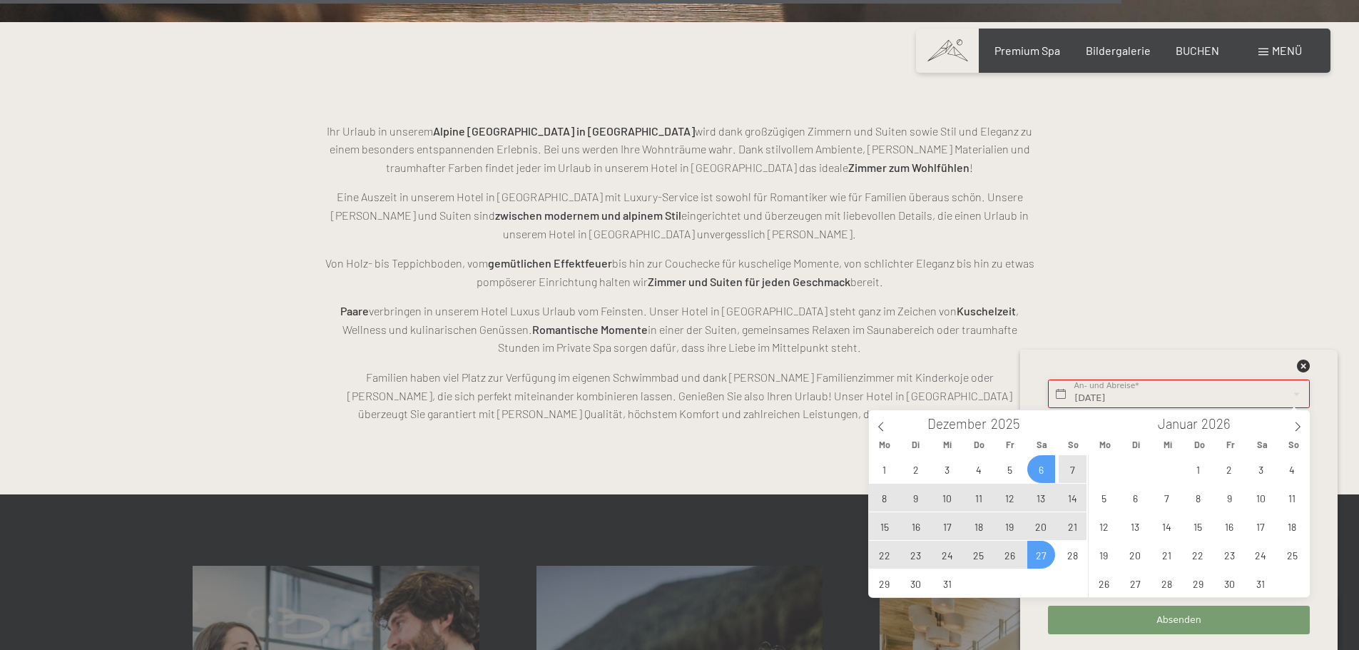
click at [1117, 384] on input "Sa. 27.12.2025" at bounding box center [1178, 394] width 261 height 29
click at [1083, 397] on input "Sa. 27.12.2025" at bounding box center [1178, 394] width 261 height 29
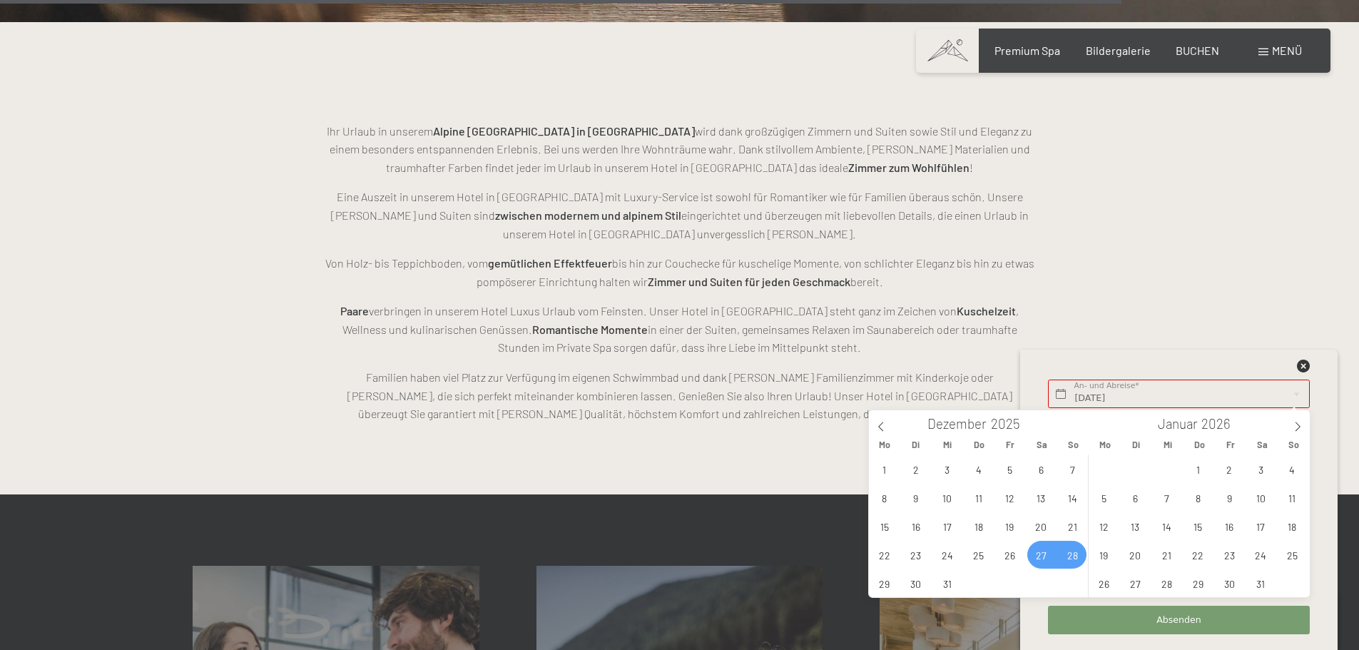
click at [1074, 557] on span "28" at bounding box center [1073, 555] width 28 height 28
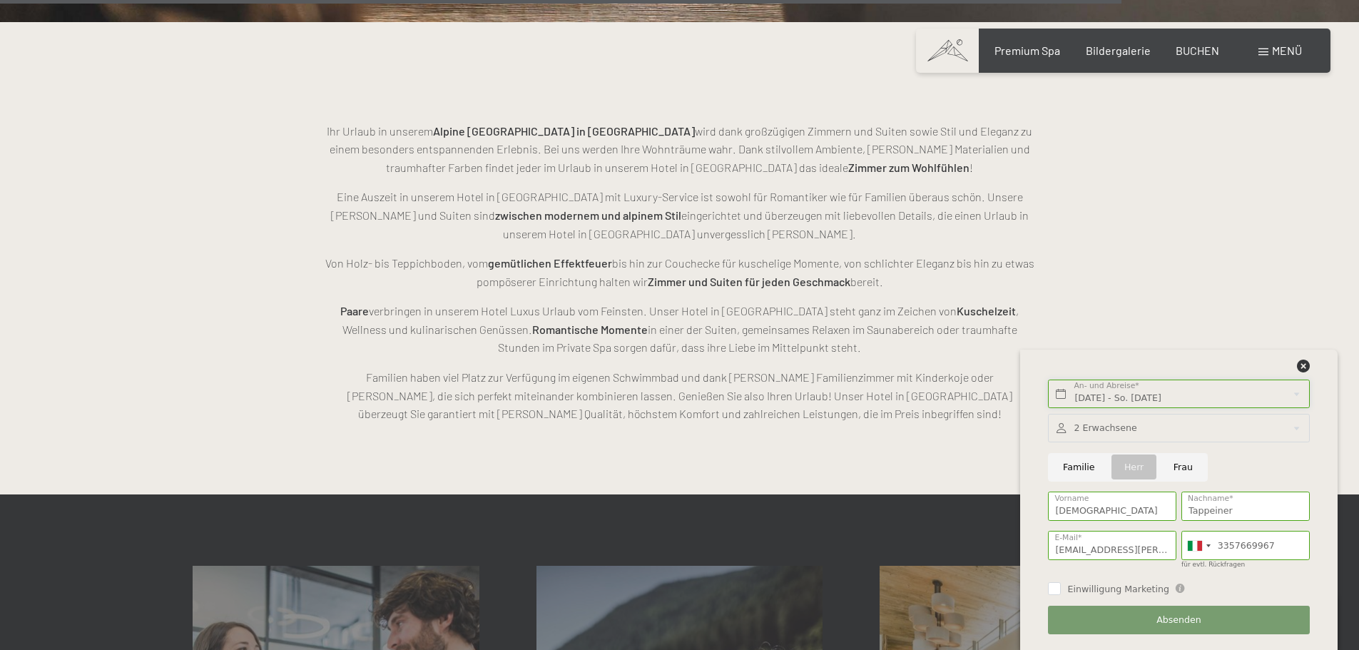
click at [1116, 396] on input "Sa. 27.12.2025 - So. 28.12.2025" at bounding box center [1178, 394] width 261 height 29
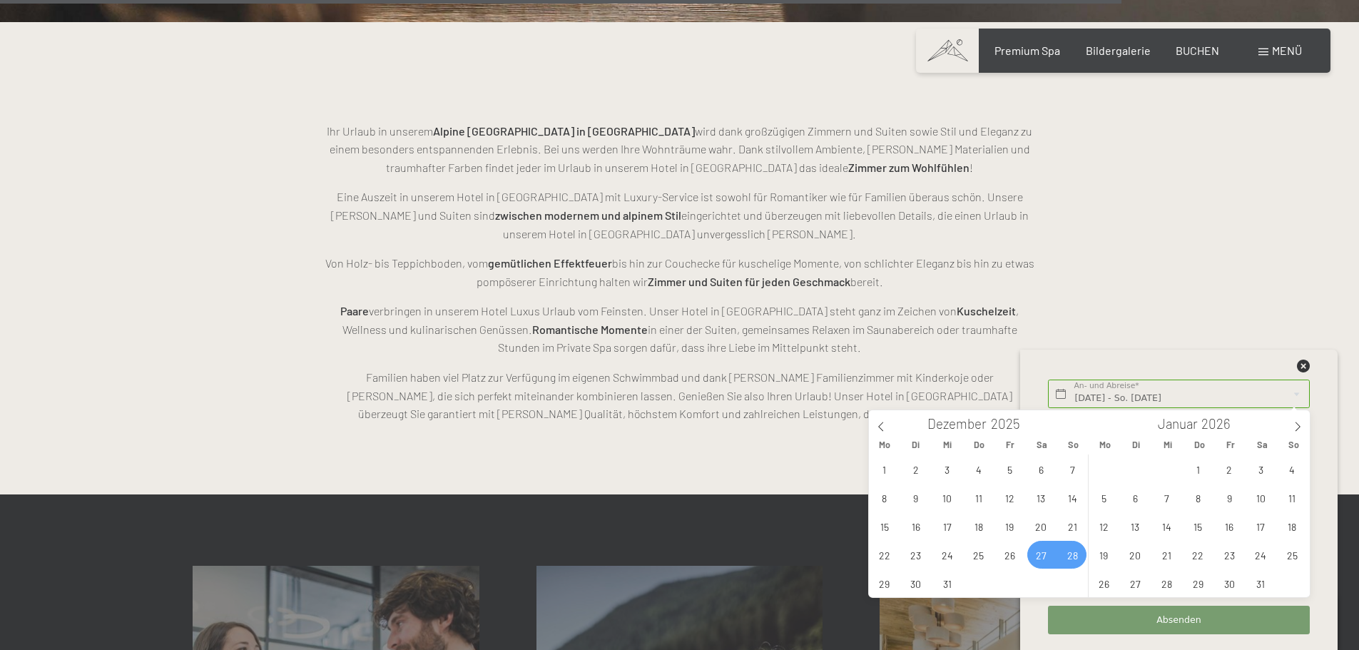
click at [1075, 555] on span "28" at bounding box center [1073, 555] width 28 height 28
click at [889, 585] on span "29" at bounding box center [885, 583] width 28 height 28
type input "So. 28.12.2025 - Mo. 29.12.2025"
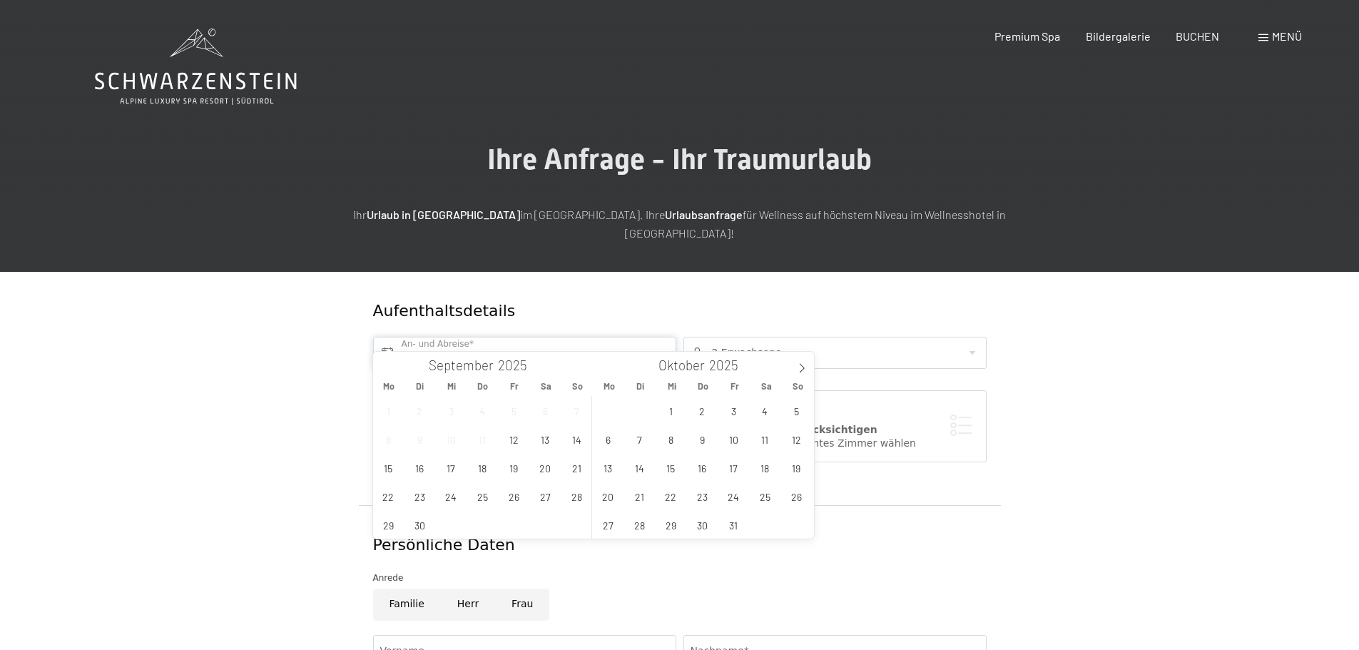
click at [447, 337] on input "text" at bounding box center [524, 353] width 303 height 32
click at [669, 525] on span "29" at bounding box center [671, 525] width 28 height 28
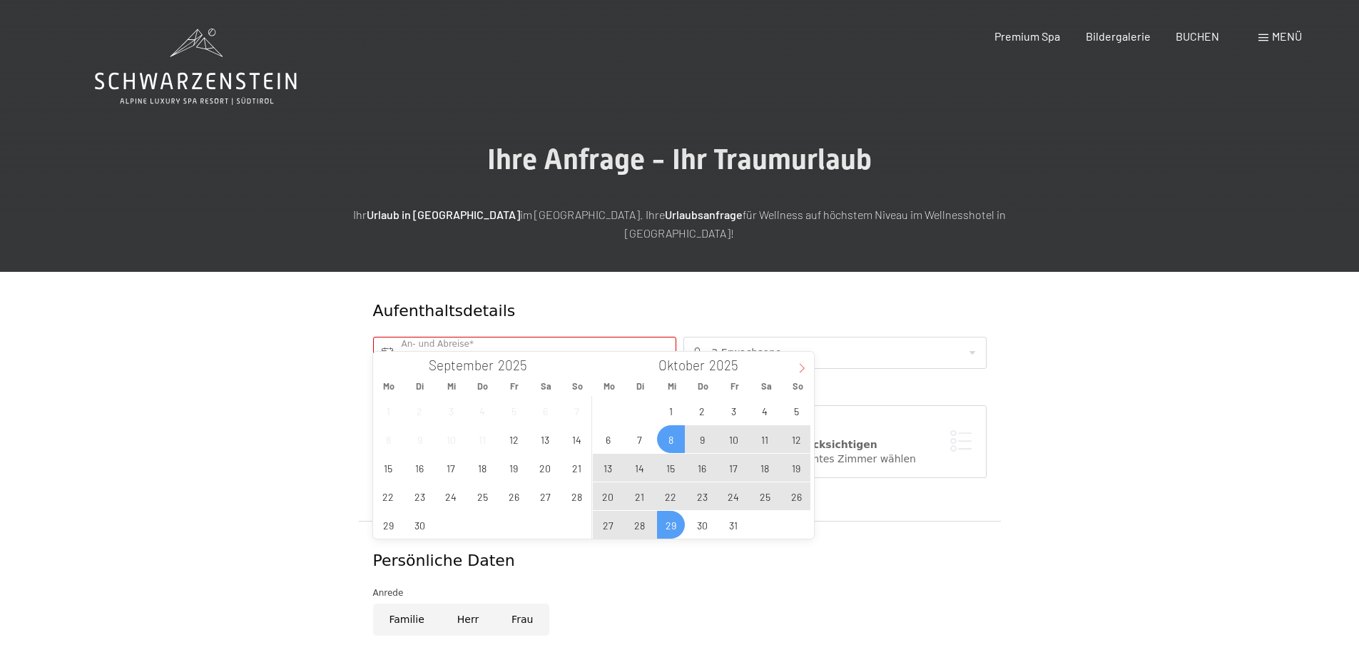
click at [797, 367] on icon at bounding box center [802, 368] width 10 height 10
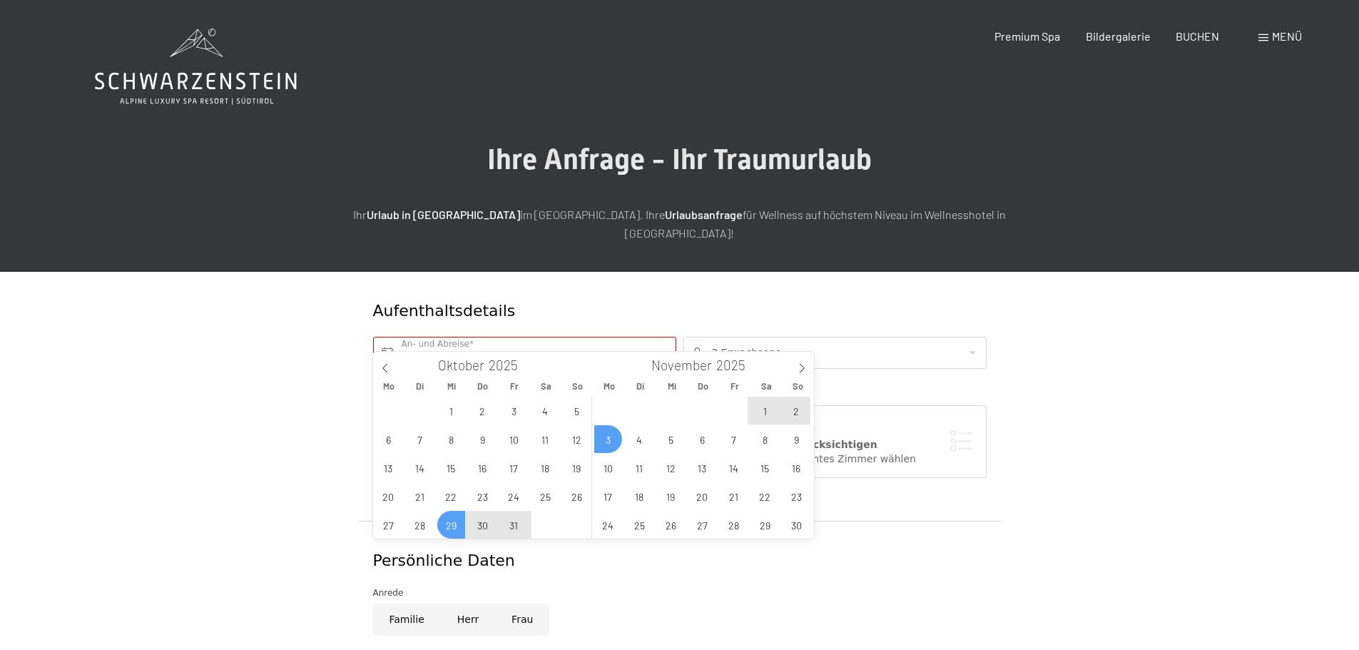
click at [607, 440] on span "3" at bounding box center [608, 439] width 28 height 28
type input "Mi. [DATE] - [DATE]"
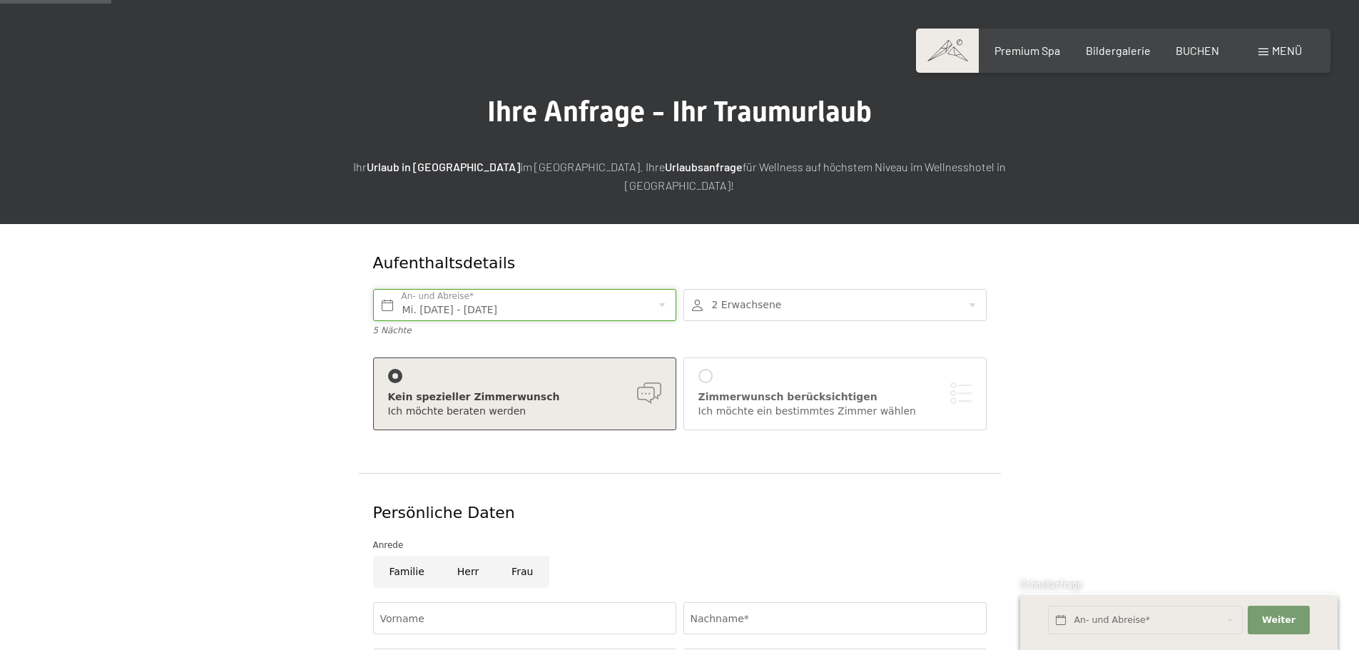
scroll to position [143, 0]
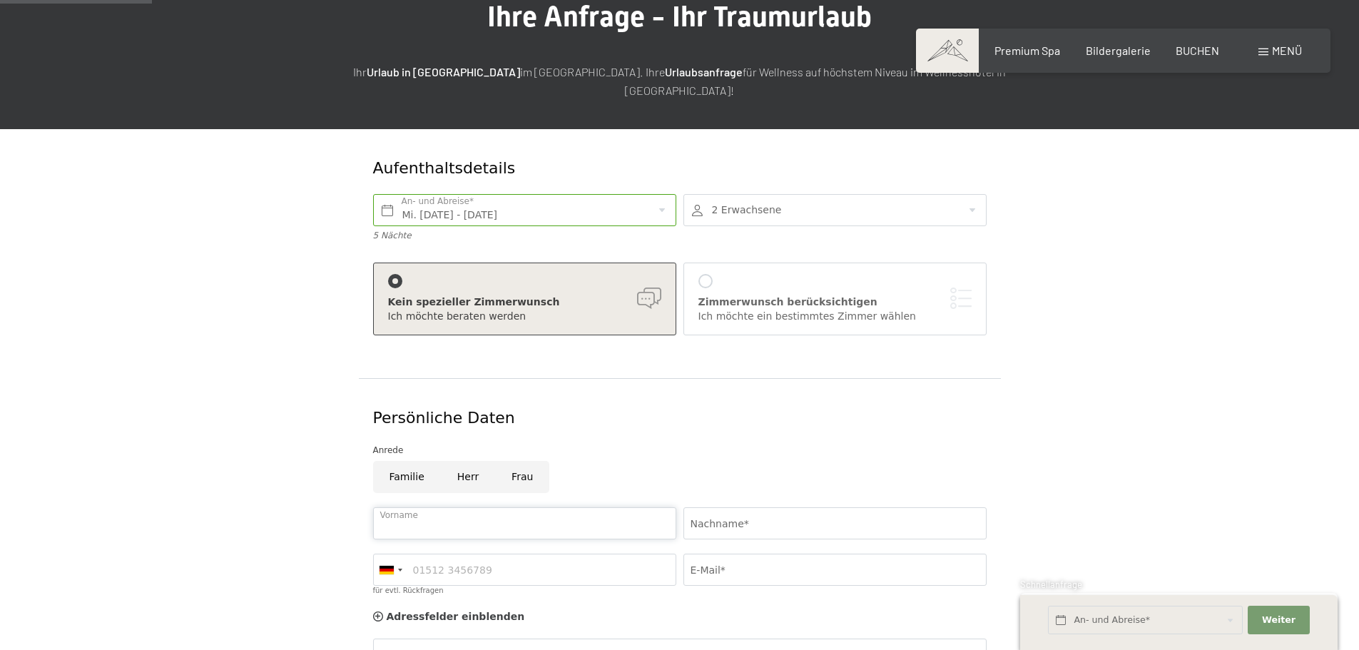
click at [438, 507] on input "Vorname" at bounding box center [524, 523] width 303 height 32
type input "[DEMOGRAPHIC_DATA]"
click at [731, 507] on input "Nachname*" at bounding box center [835, 523] width 303 height 32
type input "Tappeiner"
click at [440, 558] on input "für evtl. Rückfragen" at bounding box center [524, 570] width 303 height 32
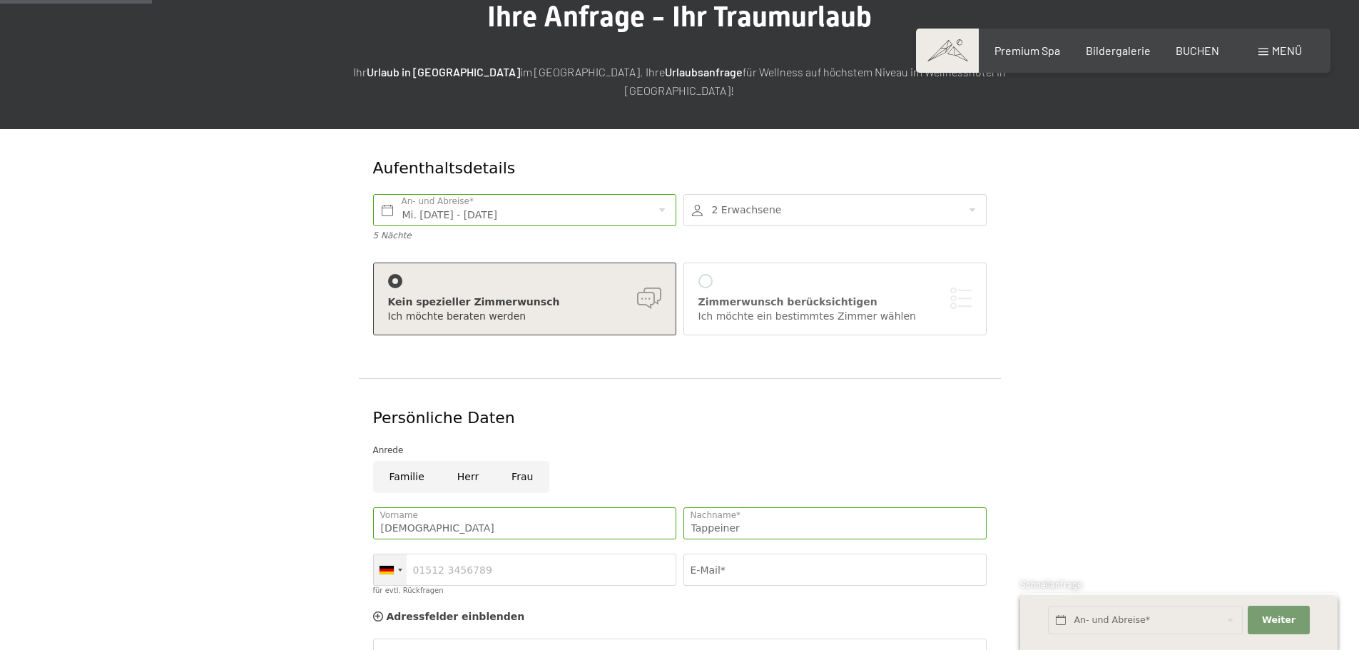
click at [383, 557] on div at bounding box center [390, 569] width 33 height 31
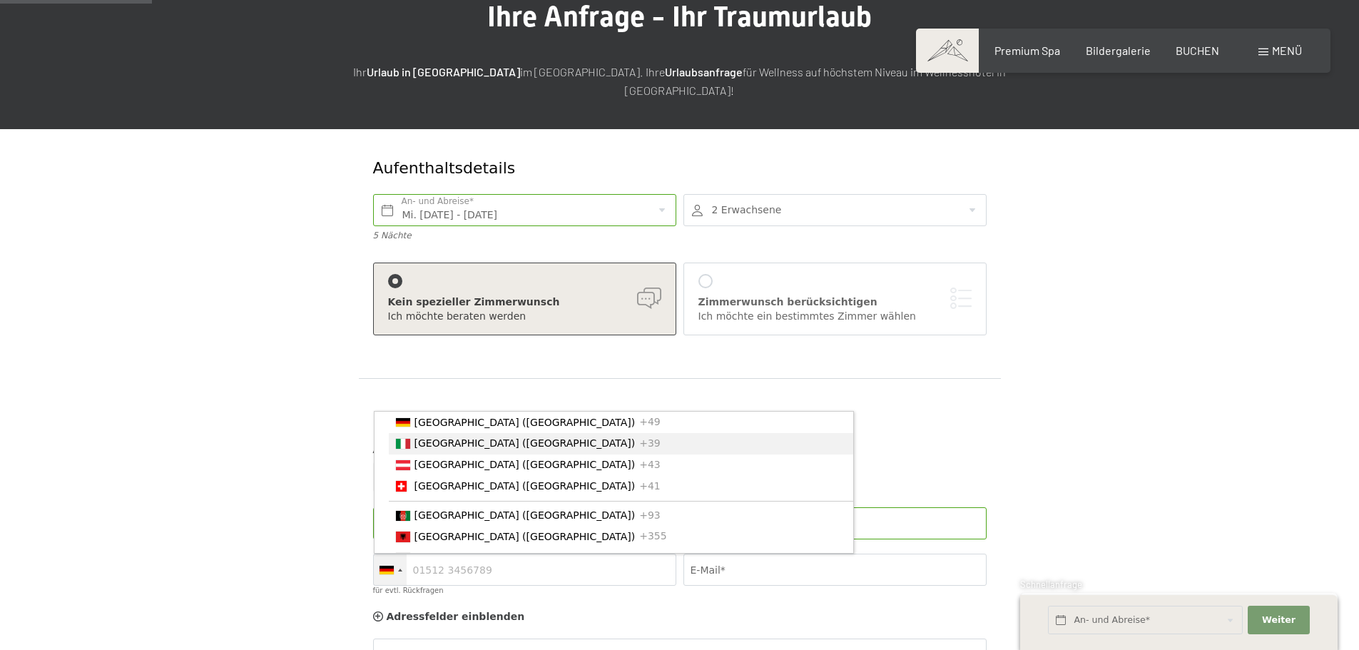
click at [458, 437] on span "[GEOGRAPHIC_DATA] ([GEOGRAPHIC_DATA])" at bounding box center [525, 442] width 221 height 11
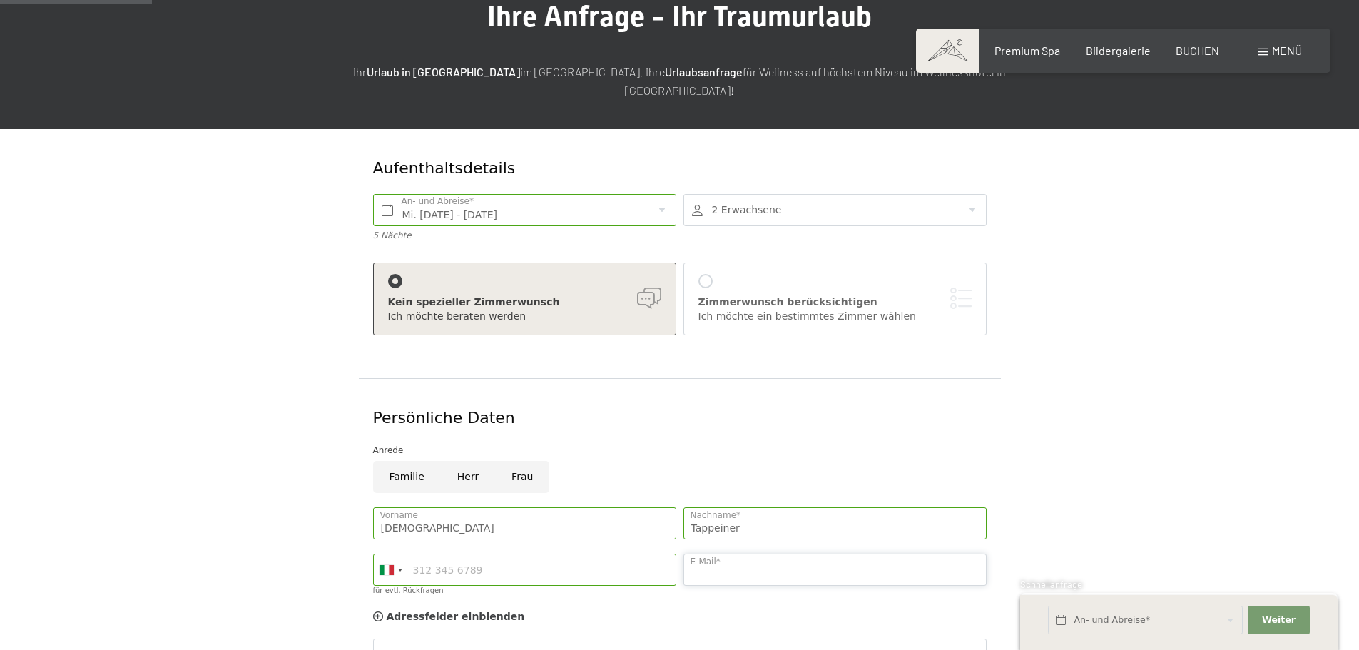
click at [748, 554] on input "E-Mail*" at bounding box center [835, 570] width 303 height 32
type input "tappeiner.chris@gmail.com"
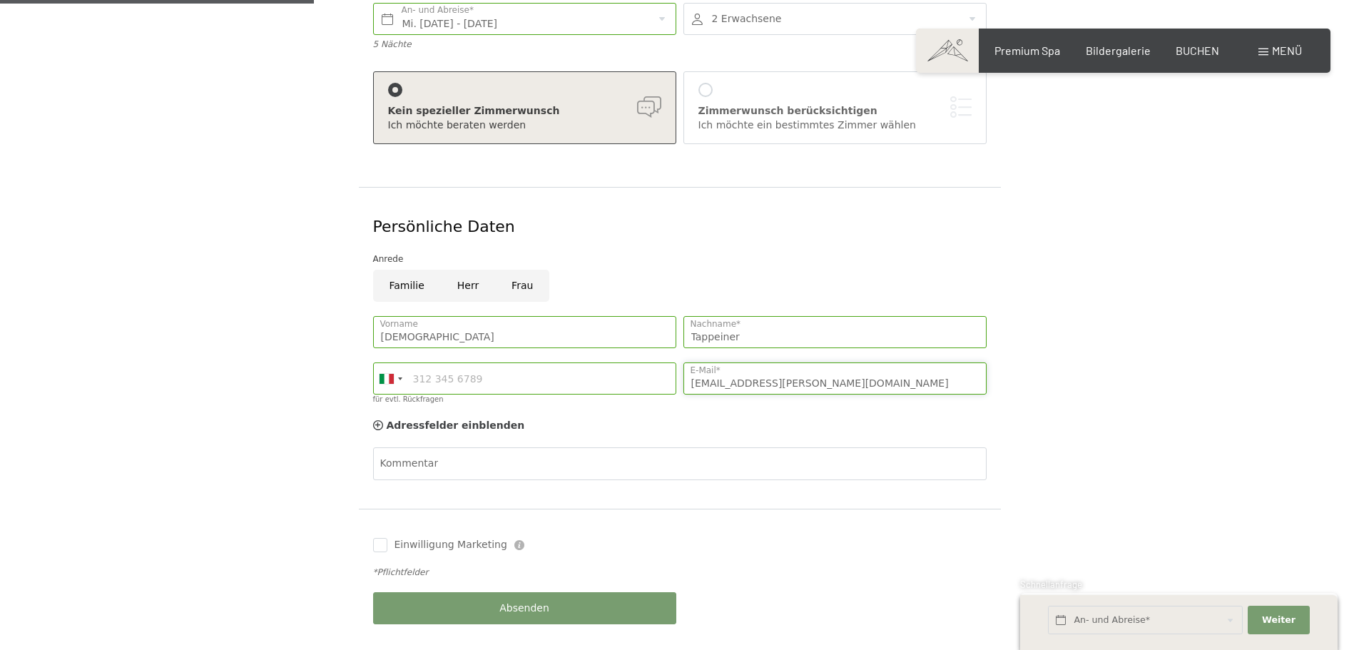
scroll to position [357, 0]
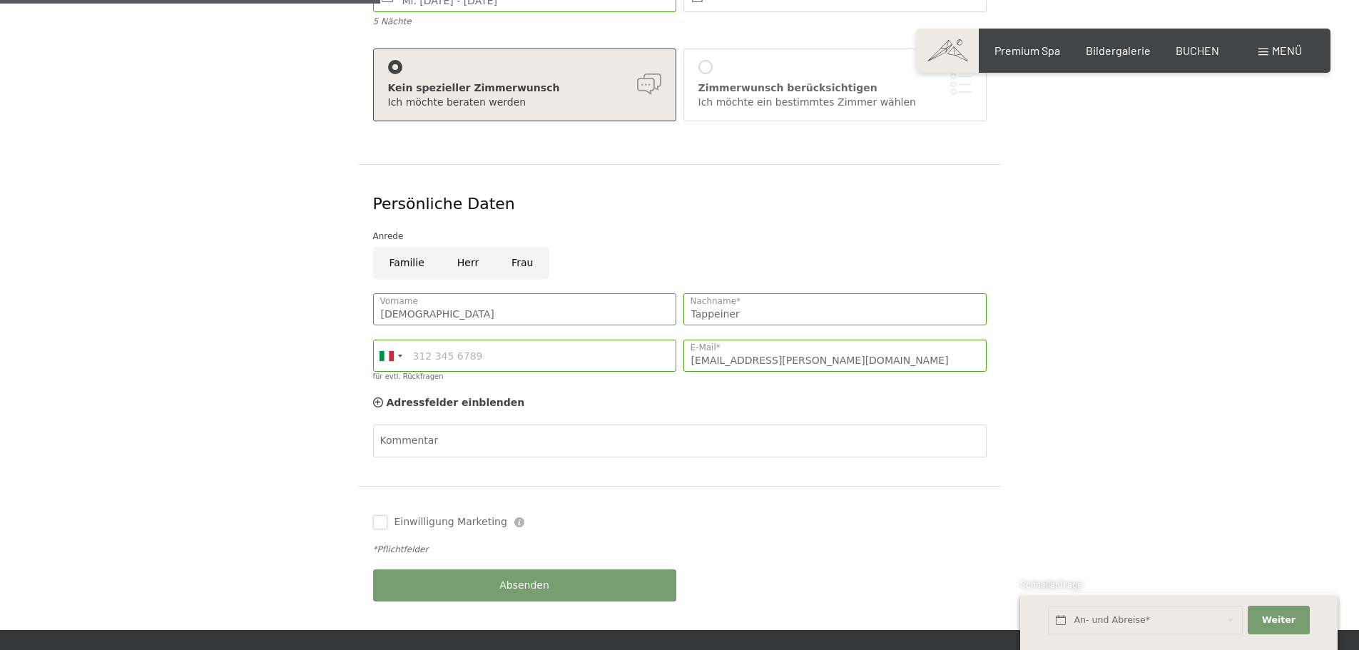
click at [376, 515] on input "Einwilligung Marketing" at bounding box center [380, 522] width 14 height 14
checkbox input "true"
click at [552, 574] on button "Absenden" at bounding box center [524, 585] width 303 height 32
